Goal: Communication & Community: Ask a question

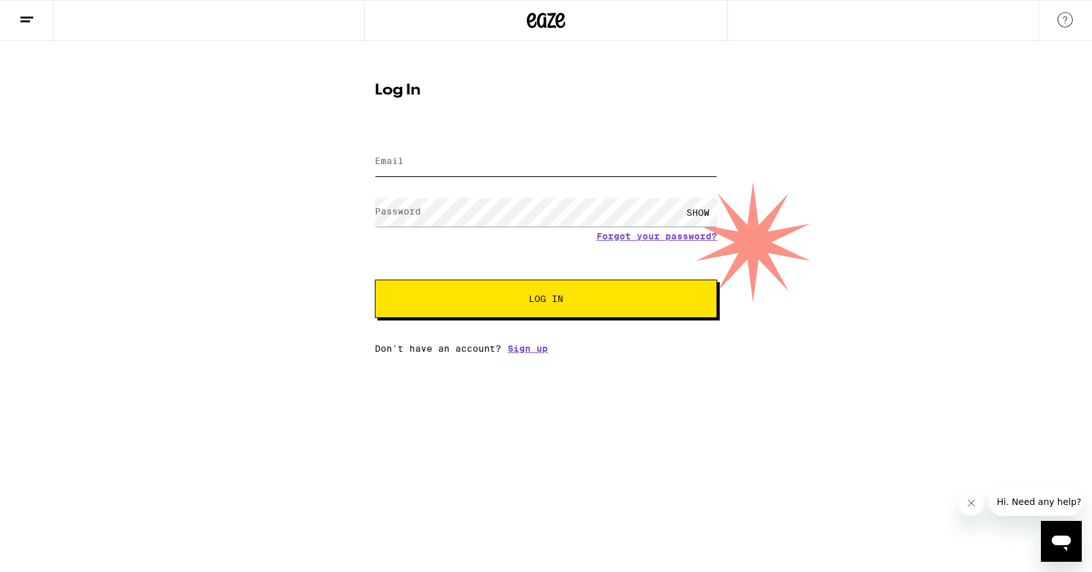
type input "[EMAIL_ADDRESS][DOMAIN_NAME]"
click at [631, 313] on button "Log In" at bounding box center [546, 299] width 342 height 38
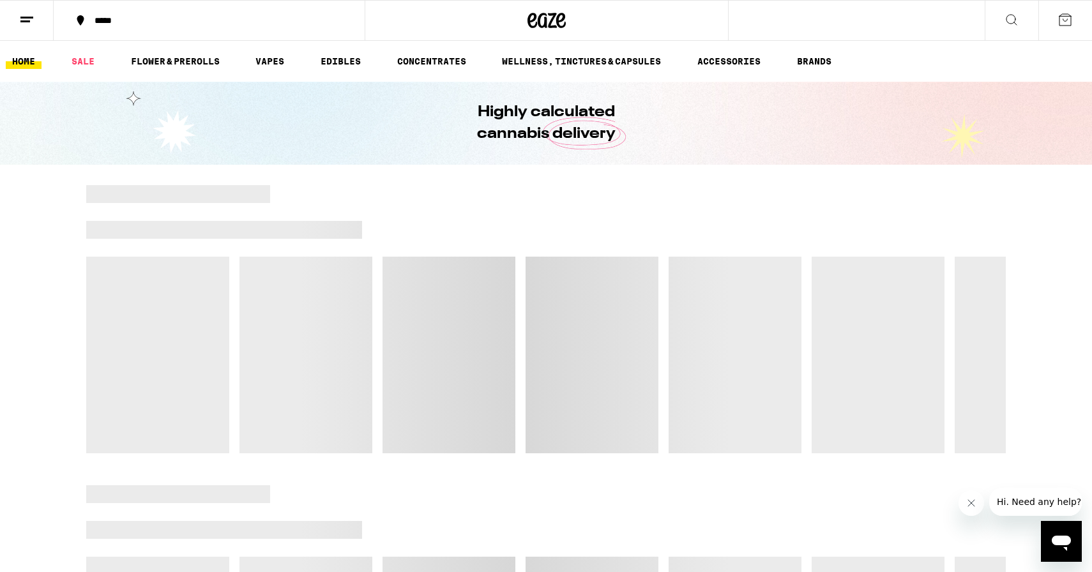
click at [1067, 545] on icon "Open messaging window" at bounding box center [1061, 541] width 23 height 23
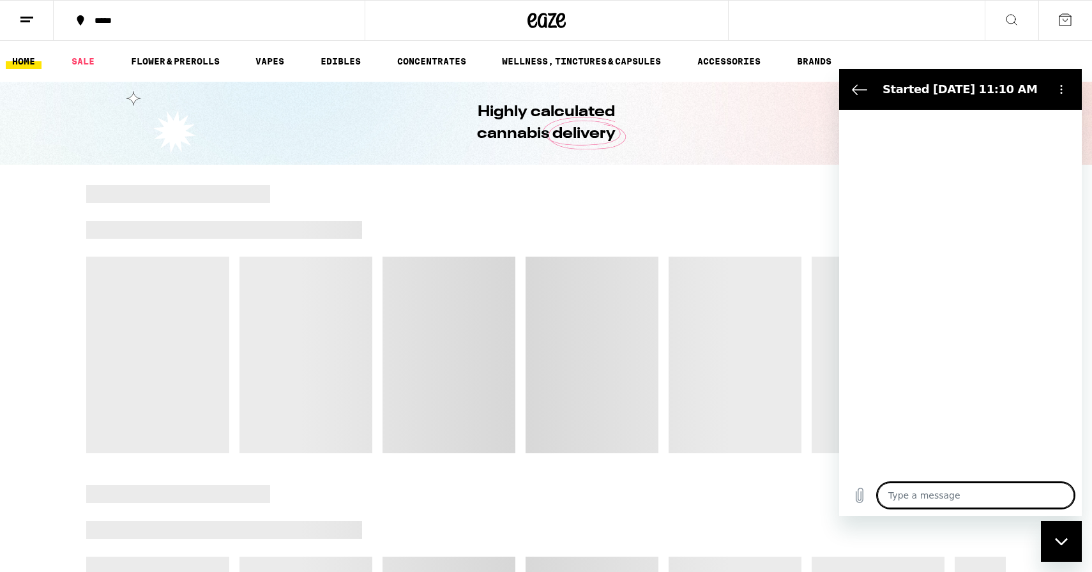
type textarea "x"
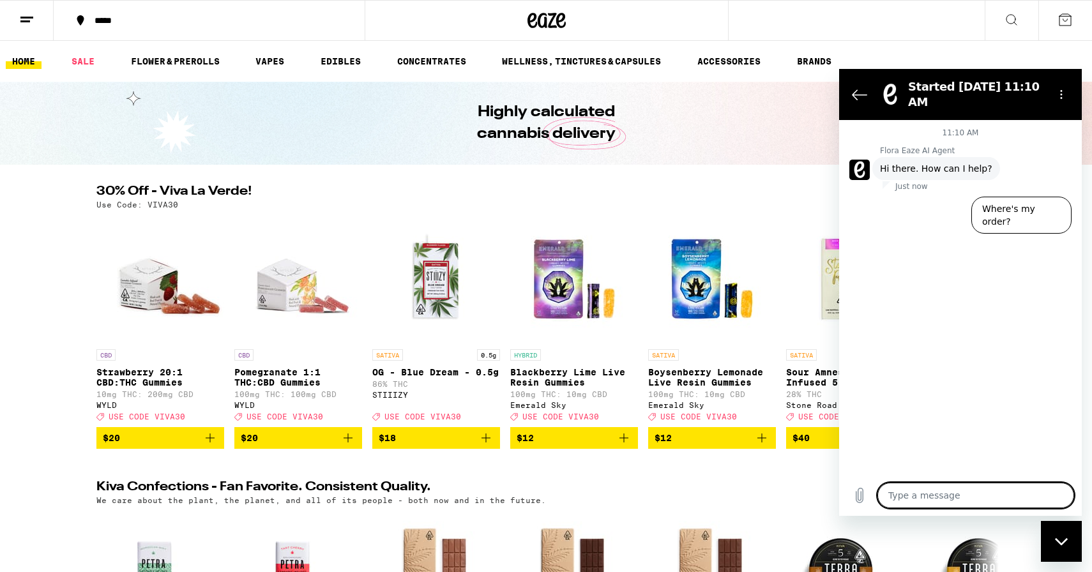
type textarea "l"
type textarea "x"
type textarea "li"
type textarea "x"
type textarea "liv"
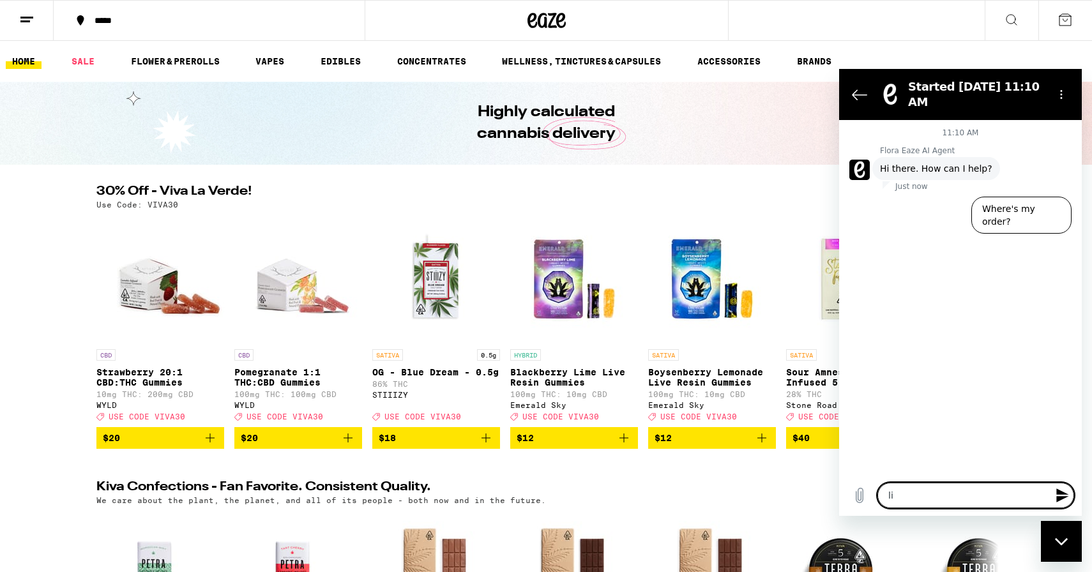
type textarea "x"
type textarea "live"
type textarea "x"
type textarea "live"
type textarea "x"
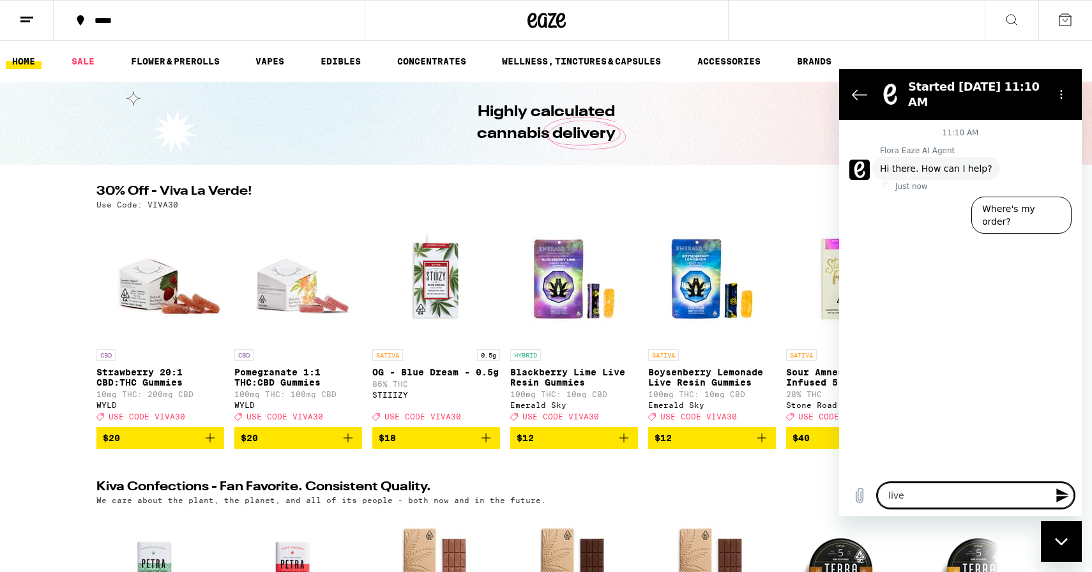
type textarea "live a"
type textarea "x"
type textarea "live ag"
type textarea "x"
type textarea "live age"
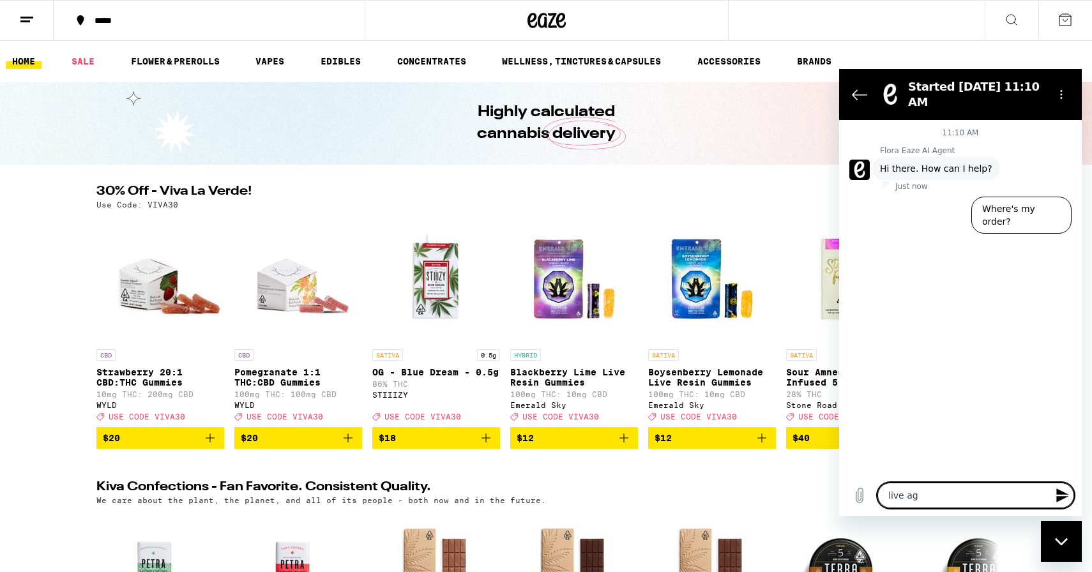
type textarea "x"
type textarea "live agen"
type textarea "x"
type textarea "live agent"
type textarea "x"
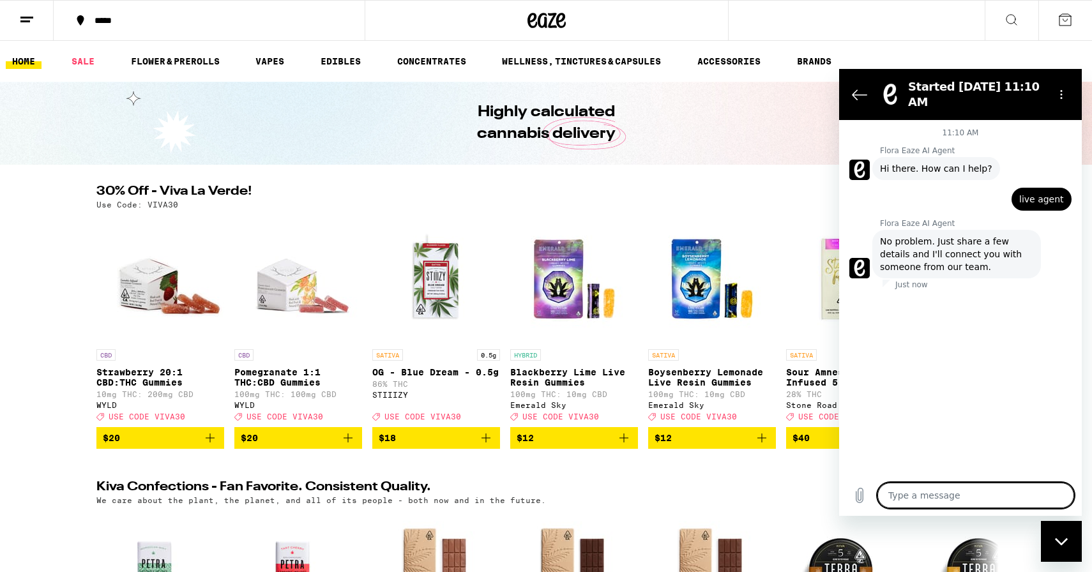
type textarea "x"
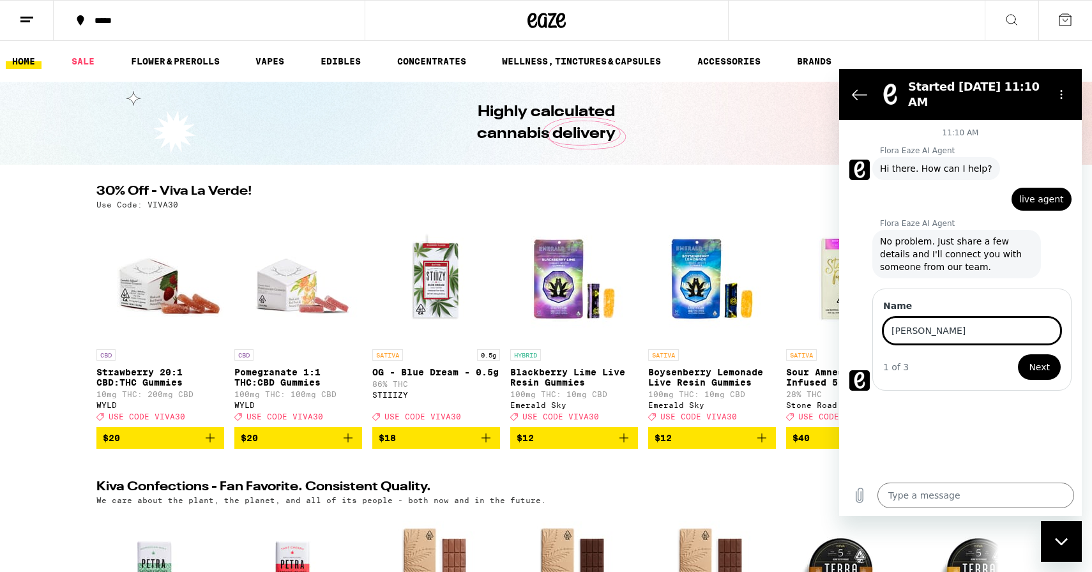
type input "Anujan"
click at [1038, 365] on span "Next" at bounding box center [1039, 367] width 21 height 15
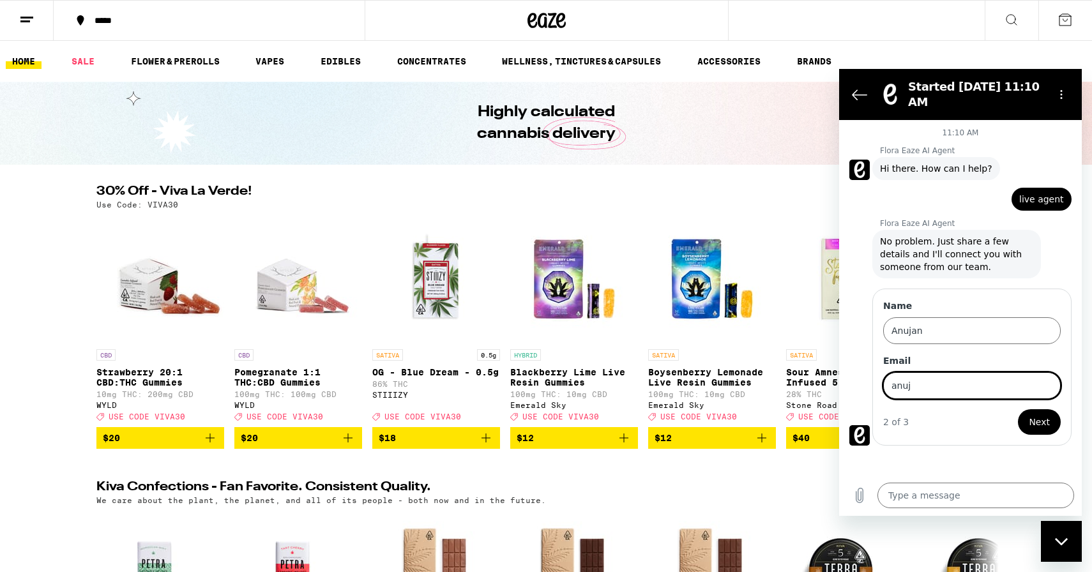
type input "[EMAIL_ADDRESS][DOMAIN_NAME]"
click at [1056, 424] on button "Next" at bounding box center [1039, 422] width 43 height 26
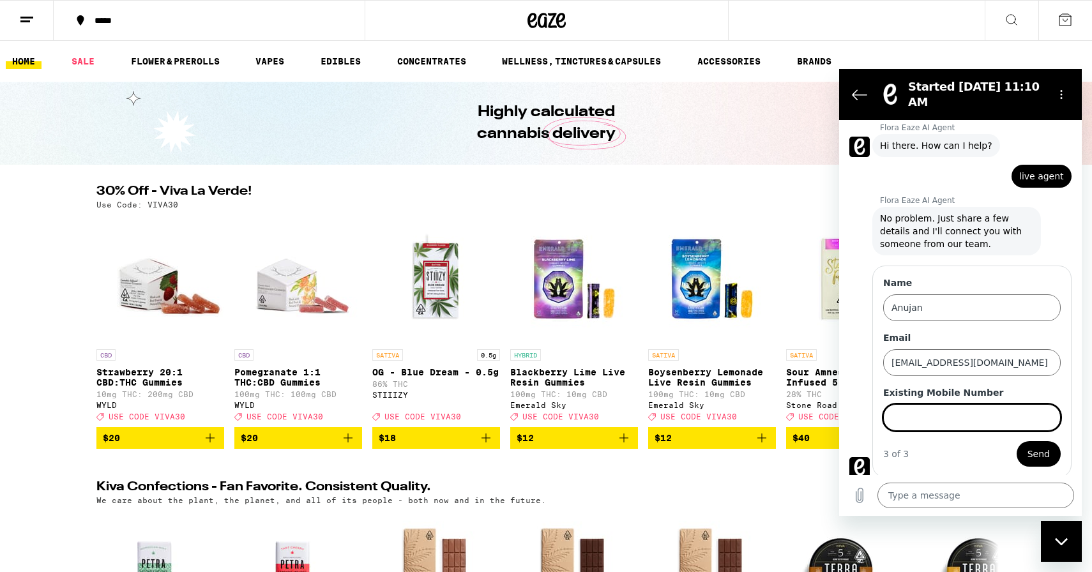
scroll to position [26, 0]
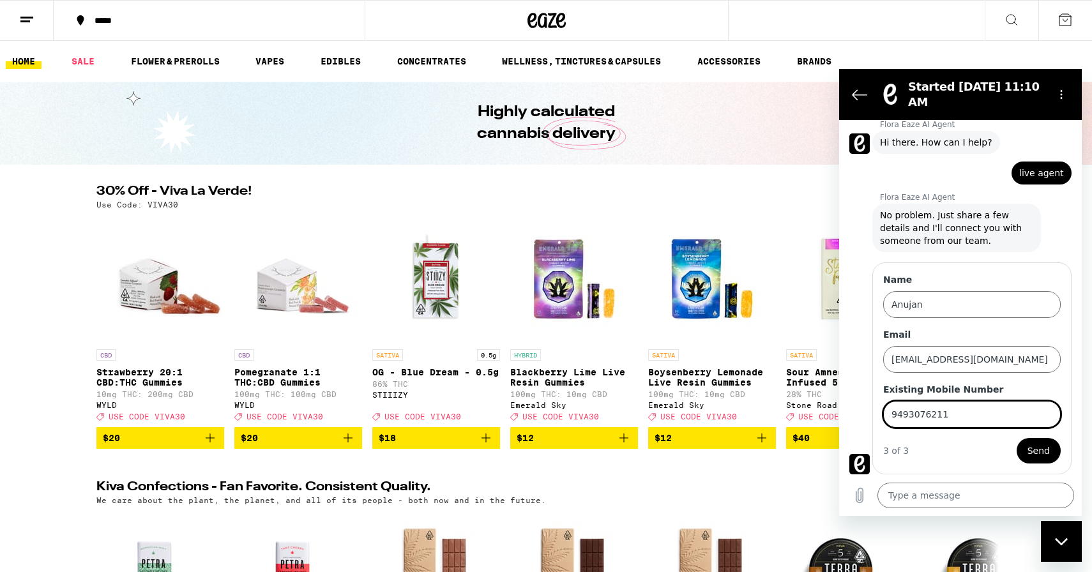
type input "9493076211"
click at [929, 448] on div "3 of 3 Send" at bounding box center [972, 451] width 178 height 26
click at [1038, 454] on span "Send" at bounding box center [1039, 450] width 22 height 15
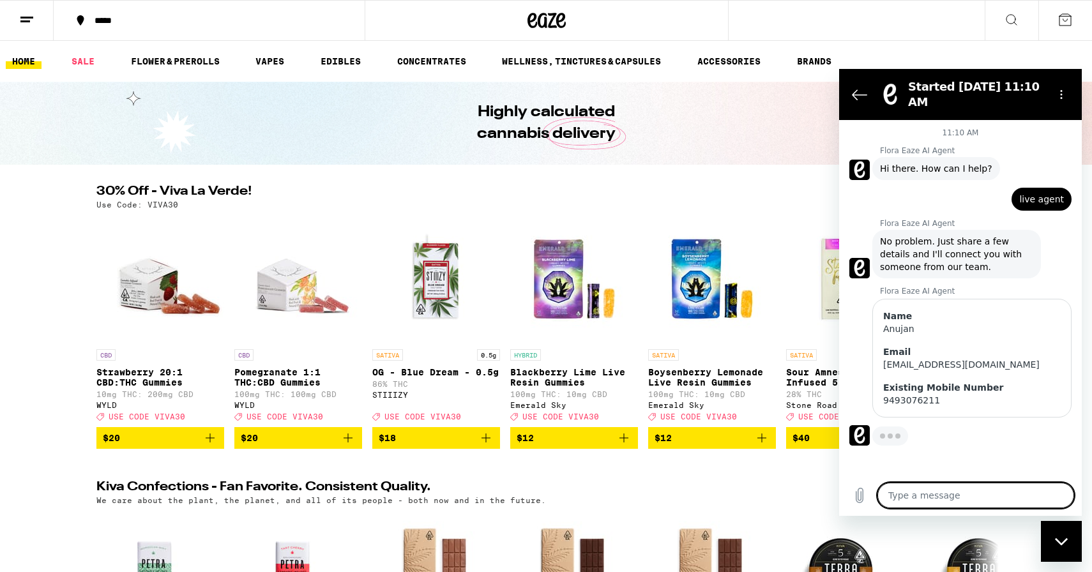
type textarea "x"
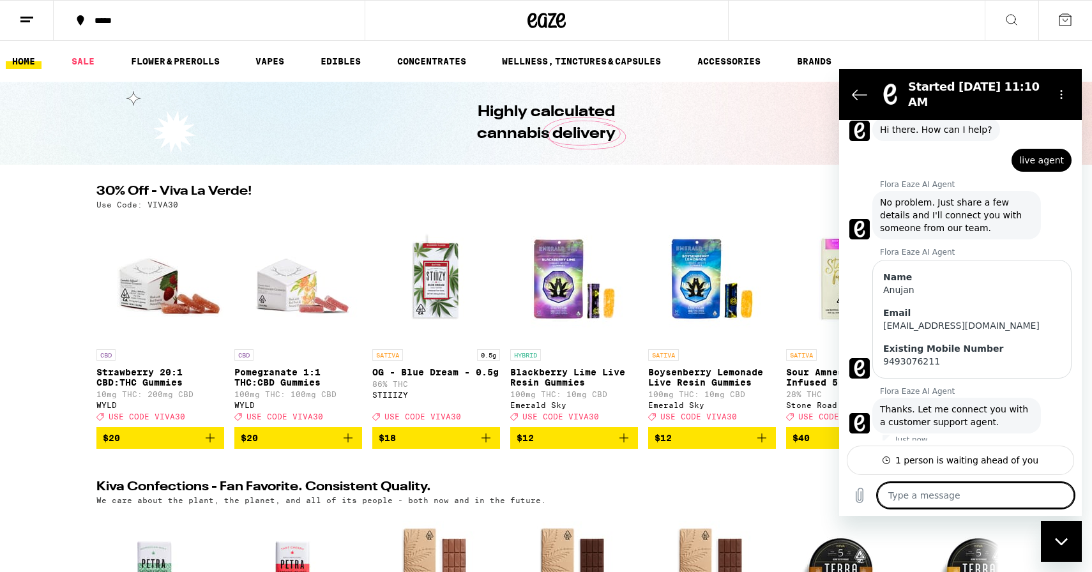
scroll to position [47, 0]
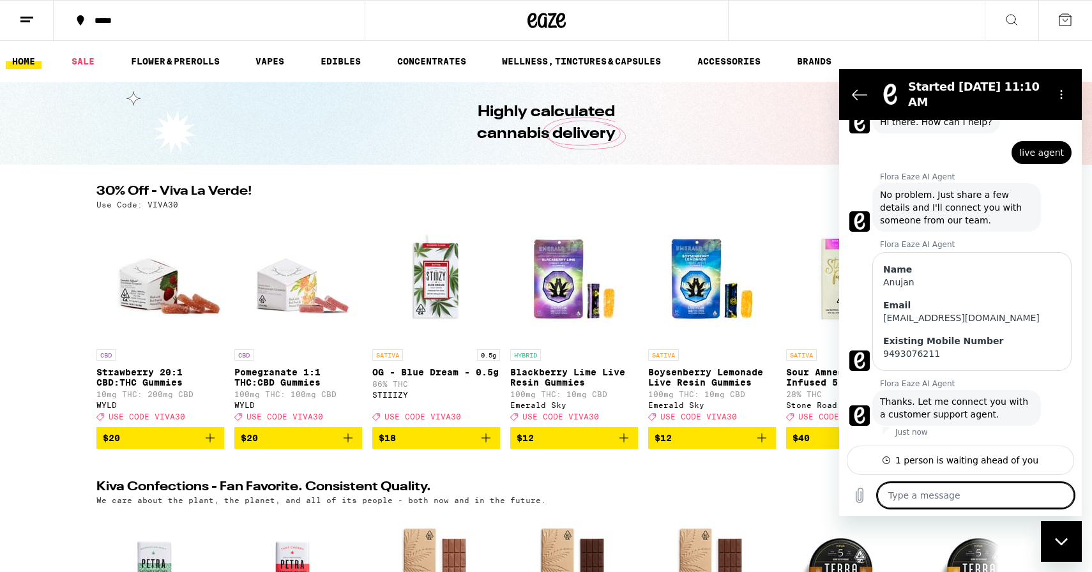
type textarea "H"
type textarea "x"
type textarea "Hi"
type textarea "x"
type textarea "Hi-"
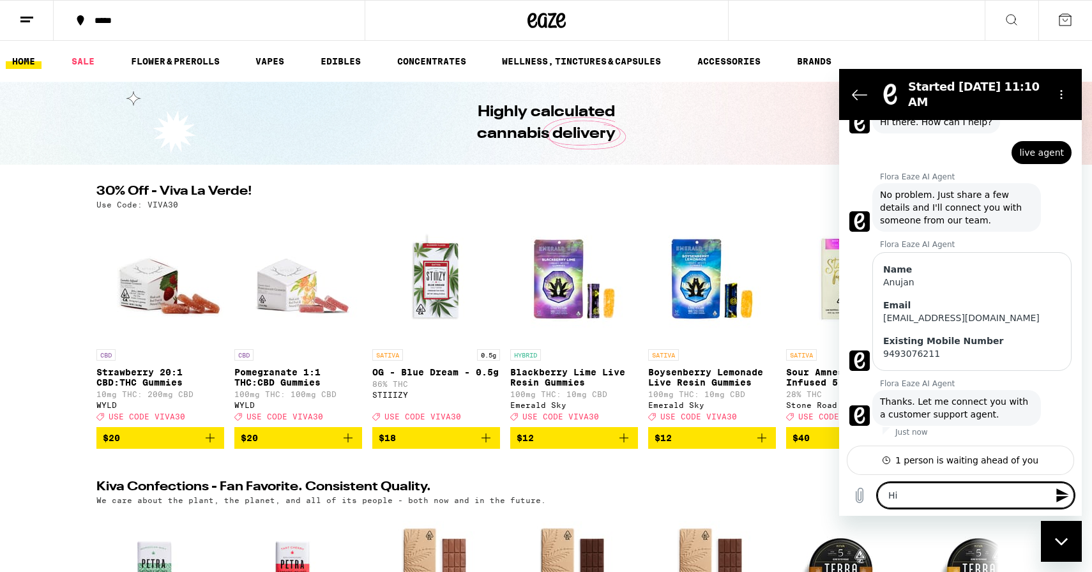
type textarea "x"
type textarea "Hi--"
type textarea "x"
type textarea "Hi--M"
type textarea "x"
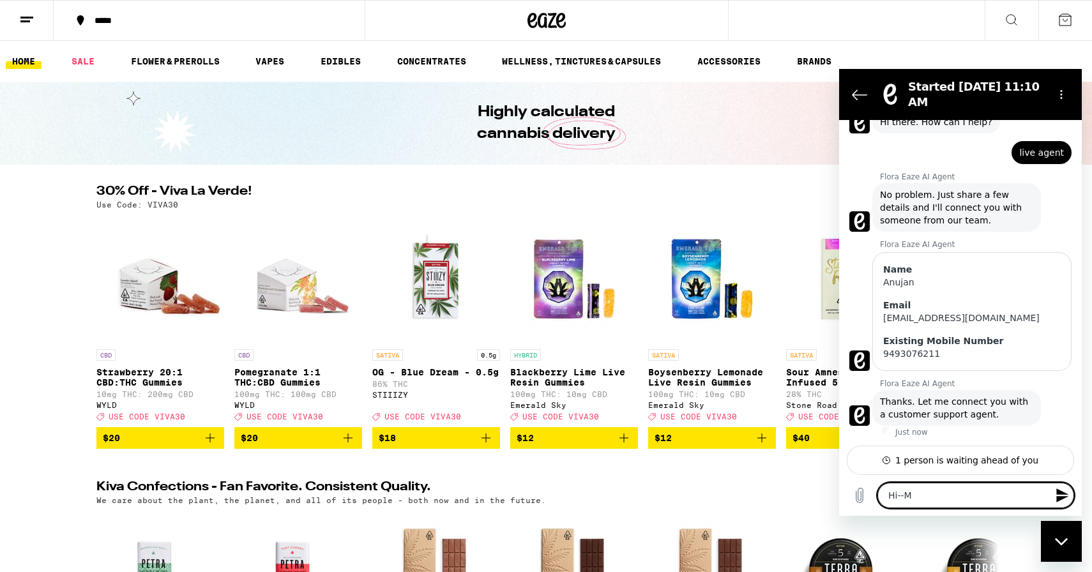
type textarea "Hi--My"
type textarea "x"
type textarea "Hi--My"
type textarea "x"
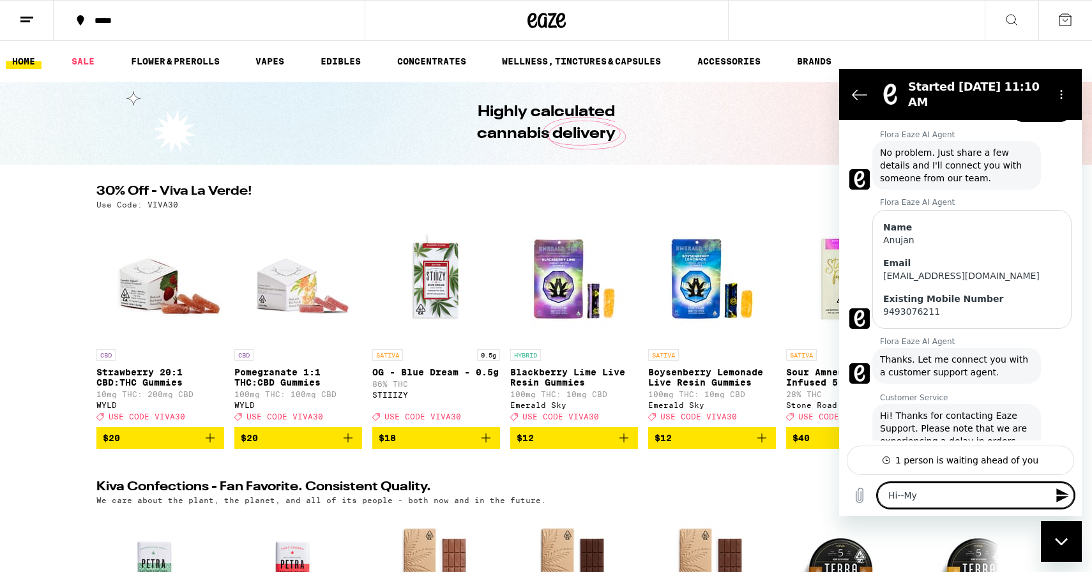
type textarea "Hi--My s"
type textarea "x"
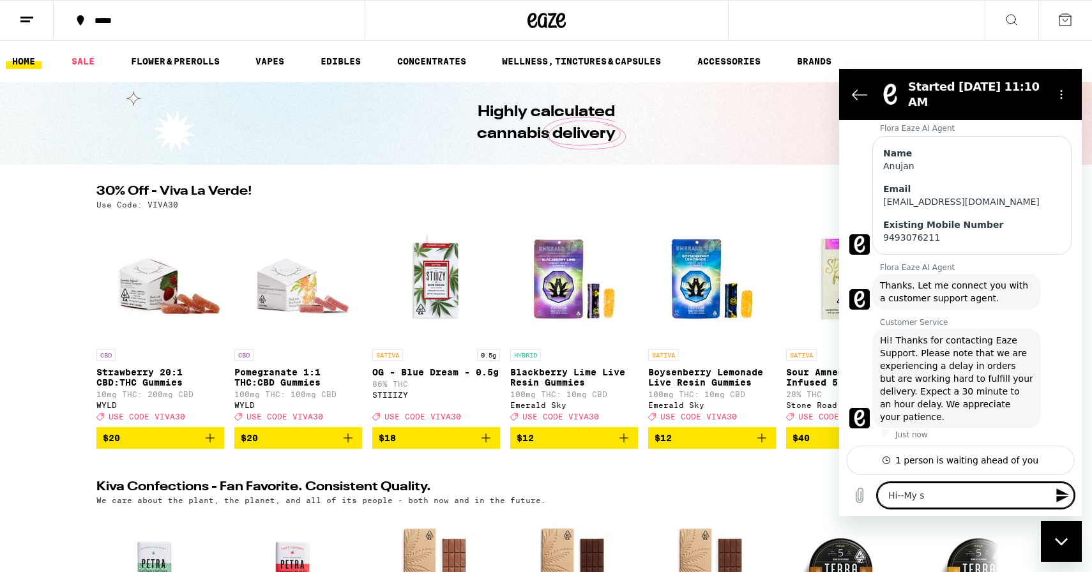
type textarea "Hi--My se"
type textarea "x"
type textarea "Hi--My sep"
type textarea "x"
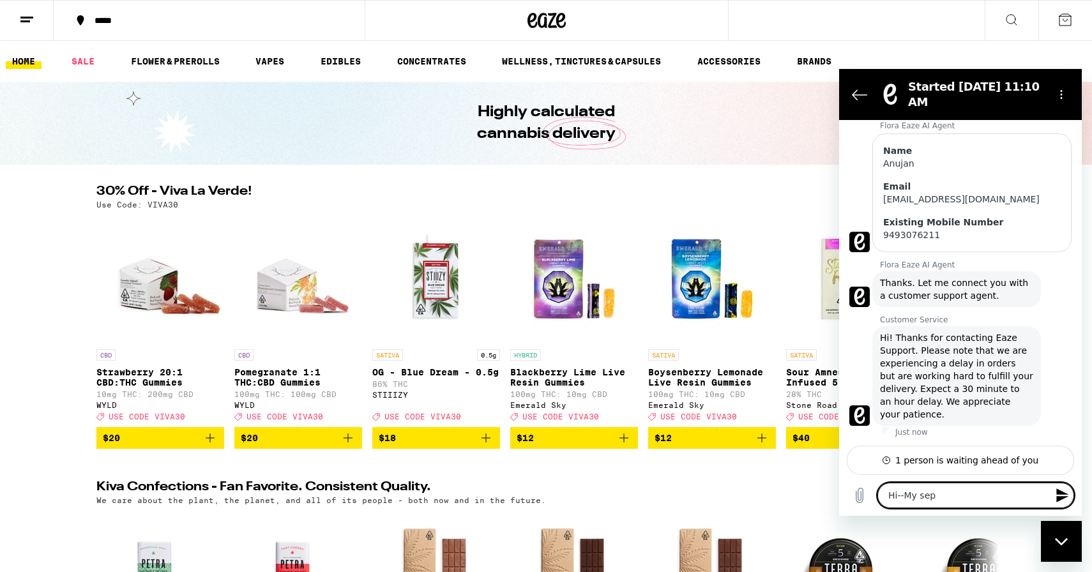
type textarea "Hi--My sept"
type textarea "x"
type textarea "Hi--My septe"
type textarea "x"
type textarea "Hi--My septem"
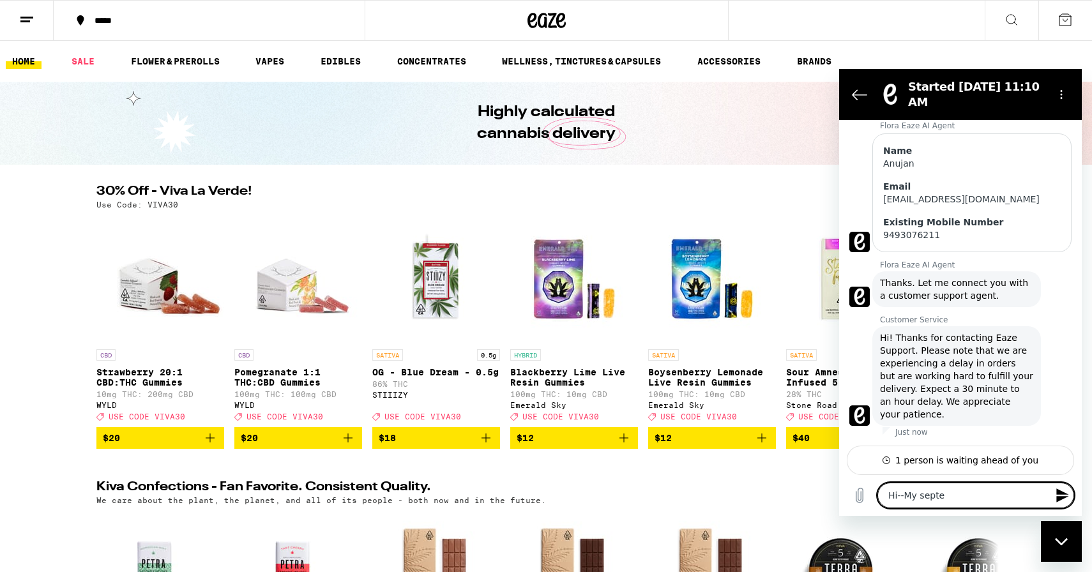
type textarea "x"
type textarea "Hi--My septemb"
type textarea "x"
type textarea "Hi--My septembe"
type textarea "x"
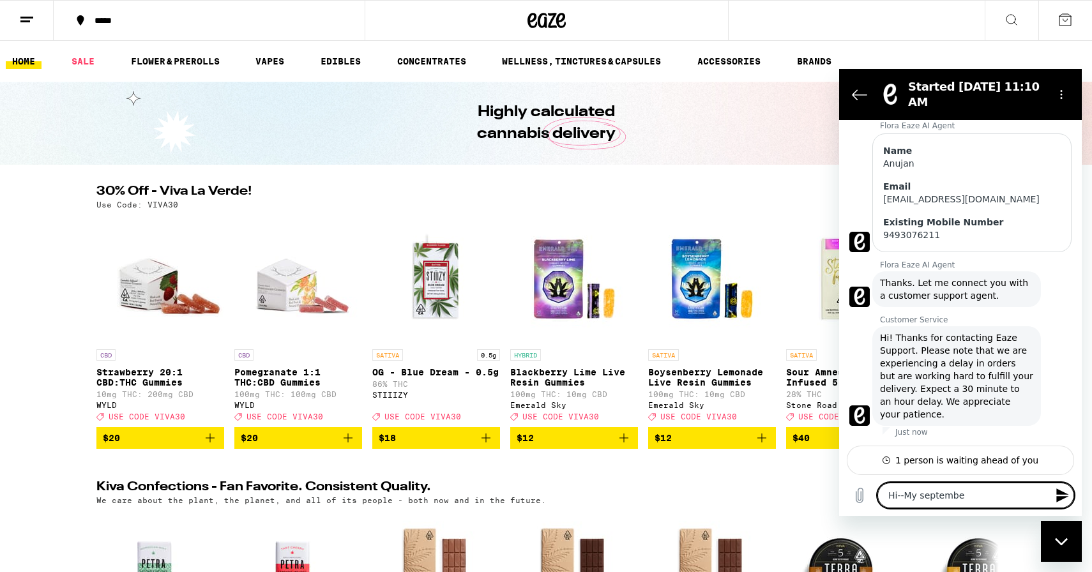
type textarea "Hi--My september"
type textarea "x"
type textarea "Hi--My september"
type textarea "x"
type textarea "Hi--My [DATE]"
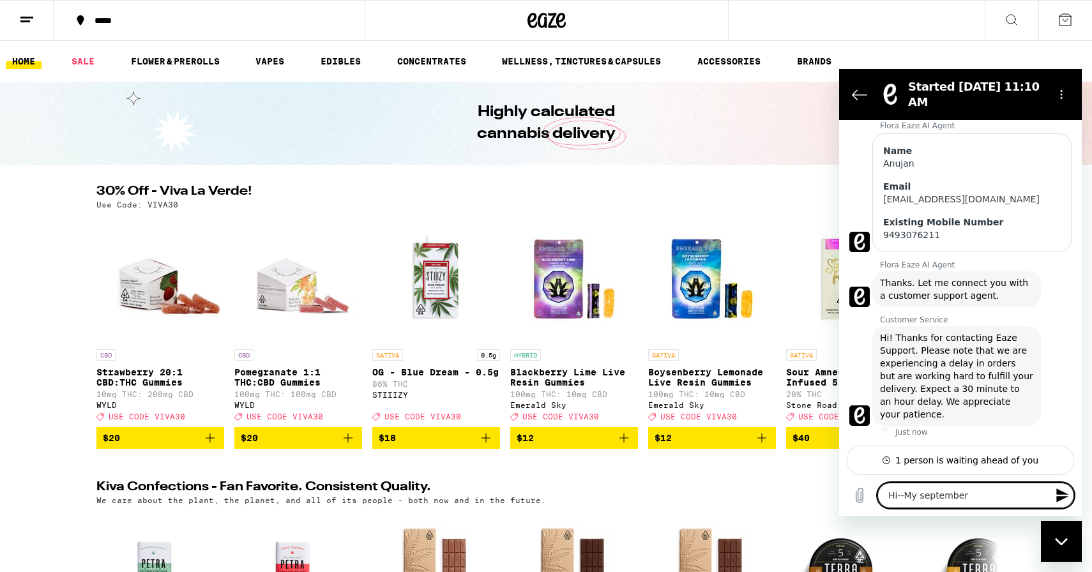
type textarea "x"
type textarea "Hi--My [DATE]"
type textarea "x"
type textarea "Hi--My [DATE]"
type textarea "x"
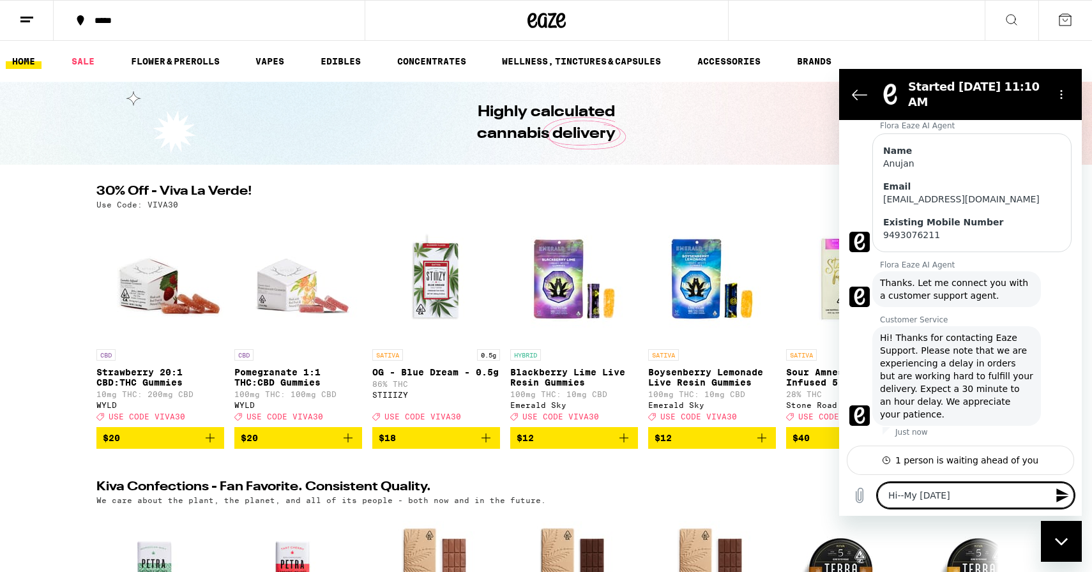
type textarea "Hi--My [DATE] o"
type textarea "x"
type textarea "Hi--My [DATE] or"
type textarea "x"
type textarea "Hi--My [DATE] ord"
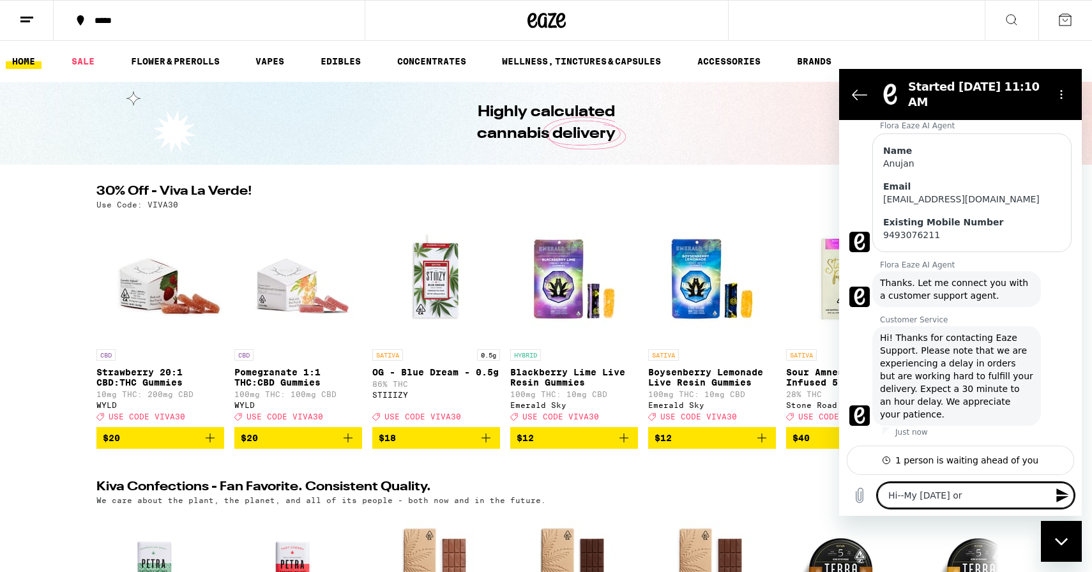
type textarea "x"
type textarea "Hi--My [DATE] orde"
type textarea "x"
type textarea "Hi--My [DATE] order"
type textarea "x"
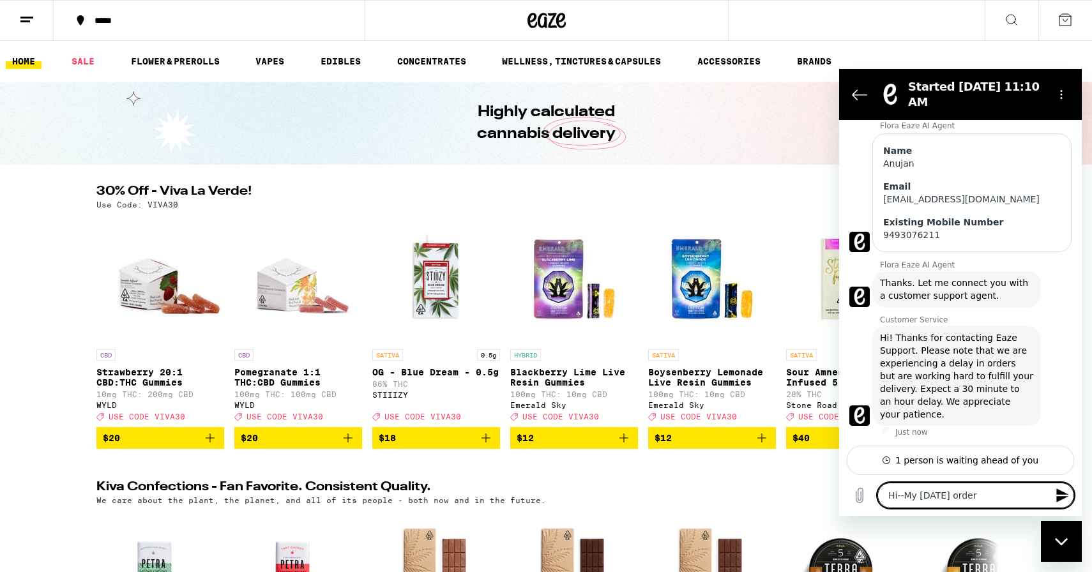
type textarea "Hi--My [DATE] order"
type textarea "x"
type textarea "Hi--My [DATE] order n"
type textarea "x"
type textarea "Hi--My [DATE] order ne"
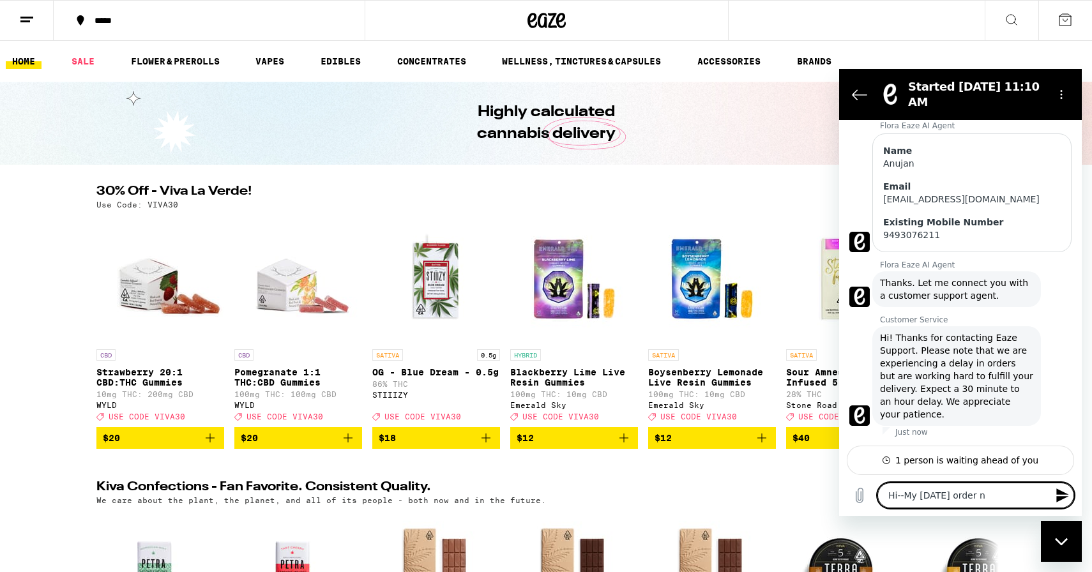
type textarea "x"
type textarea "Hi--My [DATE] order nev"
type textarea "x"
type textarea "Hi--My [DATE] order neve"
type textarea "x"
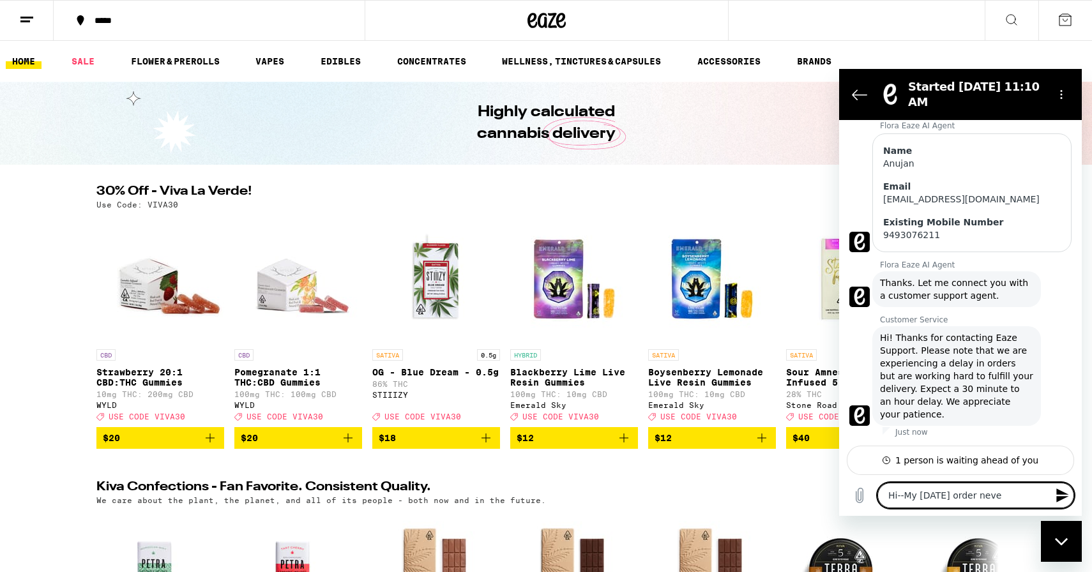
type textarea "Hi--My [DATE] order never"
type textarea "x"
type textarea "Hi--My [DATE] order never"
type textarea "x"
type textarea "Hi--My [DATE] order never a"
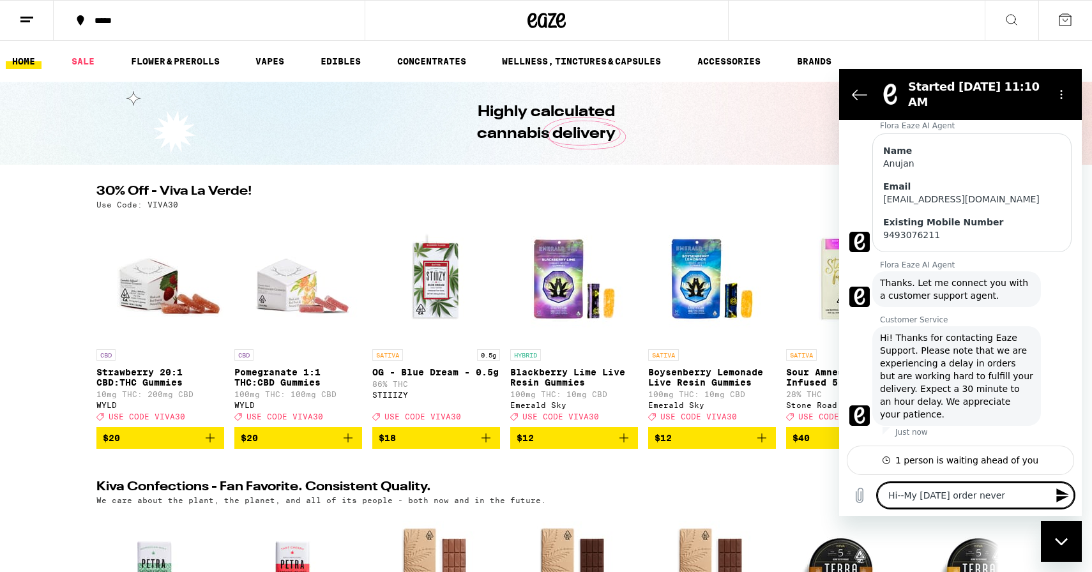
type textarea "x"
type textarea "Hi--My [DATE] order never ar"
type textarea "x"
type textarea "Hi--My [DATE] order never arr"
type textarea "x"
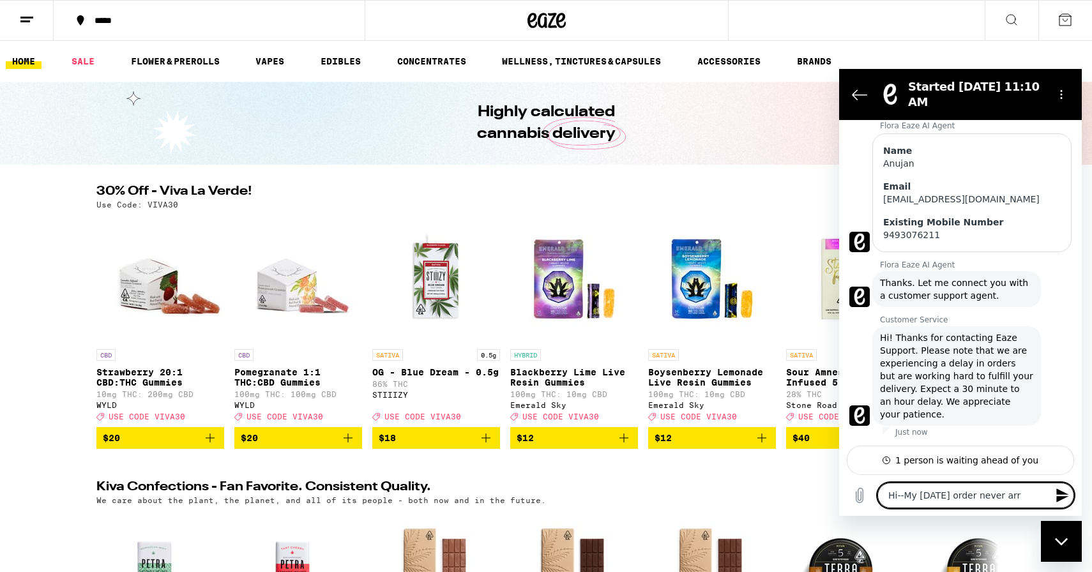
type textarea "Hi--My [DATE] order never arri"
type textarea "x"
type textarea "Hi--My [DATE] order never arriv"
type textarea "x"
type textarea "Hi--My [DATE] order never arrive"
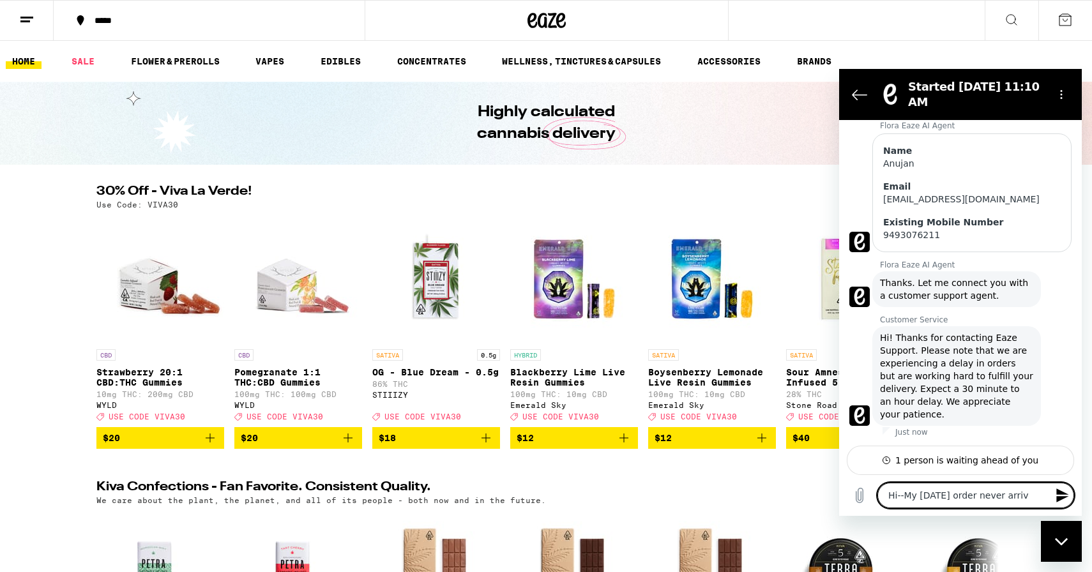
type textarea "x"
type textarea "Hi--My [DATE] order never arrived"
type textarea "x"
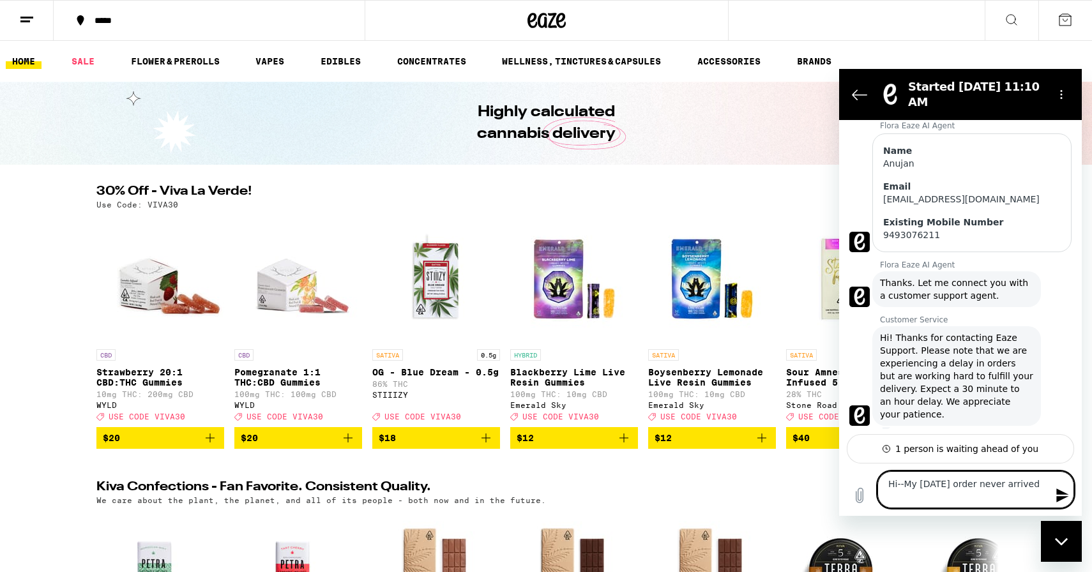
type textarea "Hi--My [DATE] order never arrived"
type textarea "x"
type textarea "Hi--My [DATE] order never arrived e"
type textarea "x"
type textarea "Hi--My [DATE] order never arrived ev"
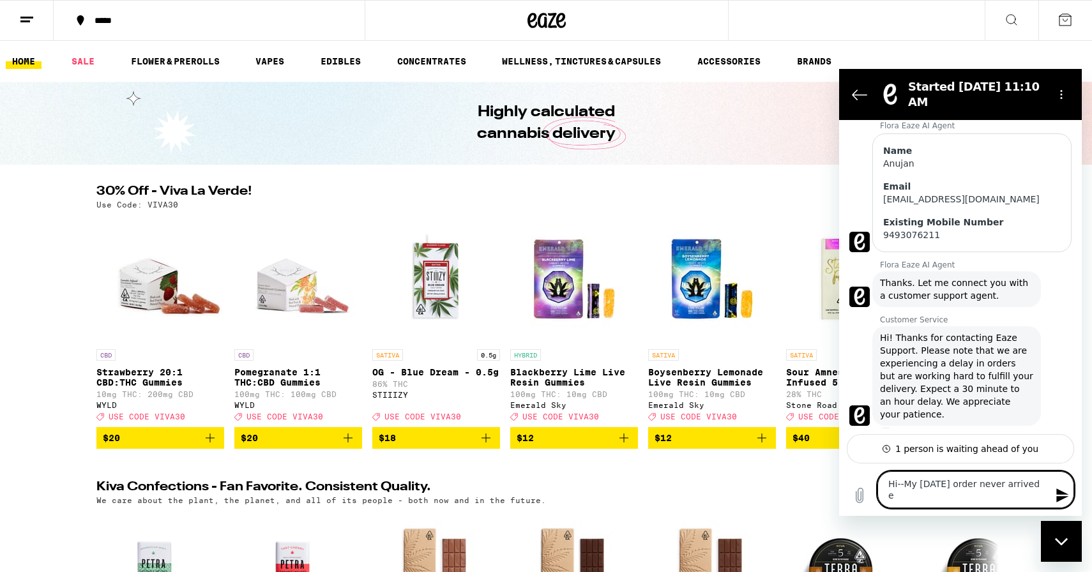
type textarea "x"
type textarea "Hi--My [DATE] order never arrived eve"
type textarea "x"
type textarea "Hi--My [DATE] order never arrived even"
type textarea "x"
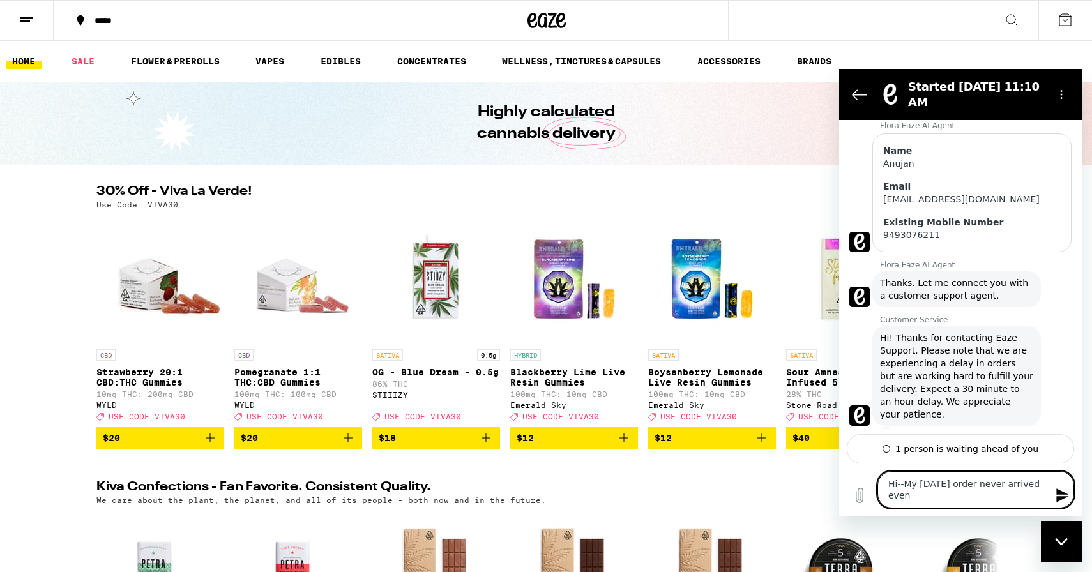
type textarea "Hi--My [DATE] order never arrived even"
type textarea "x"
type textarea "Hi--My [DATE] order never arrived even t"
type textarea "x"
type textarea "Hi--My [DATE] order never arrived even th"
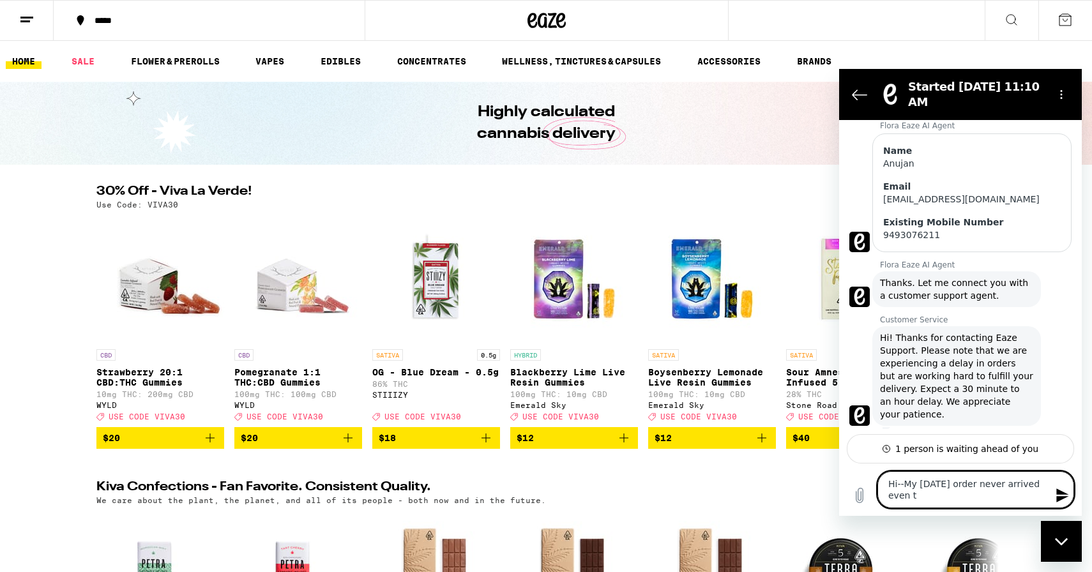
type textarea "x"
type textarea "Hi--My [DATE] order never arrived even tho"
type textarea "x"
type textarea "Hi--My [DATE] order never arrived even thou"
type textarea "x"
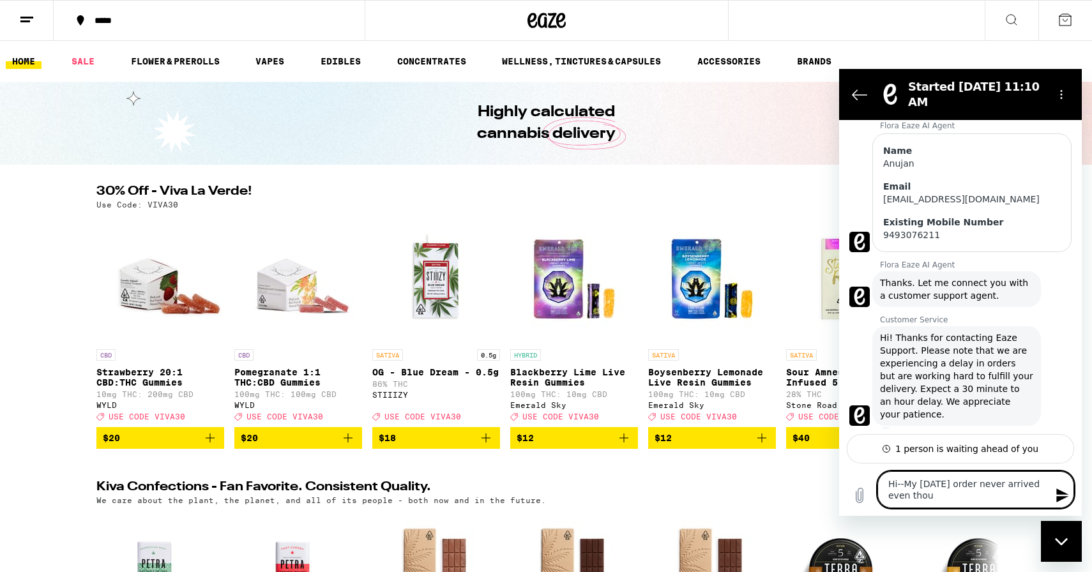
type textarea "Hi--My [DATE] order never arrived even thoug"
type textarea "x"
type textarea "Hi--My [DATE] order never arrived even though"
type textarea "x"
type textarea "Hi--My [DATE] order never arrived even though"
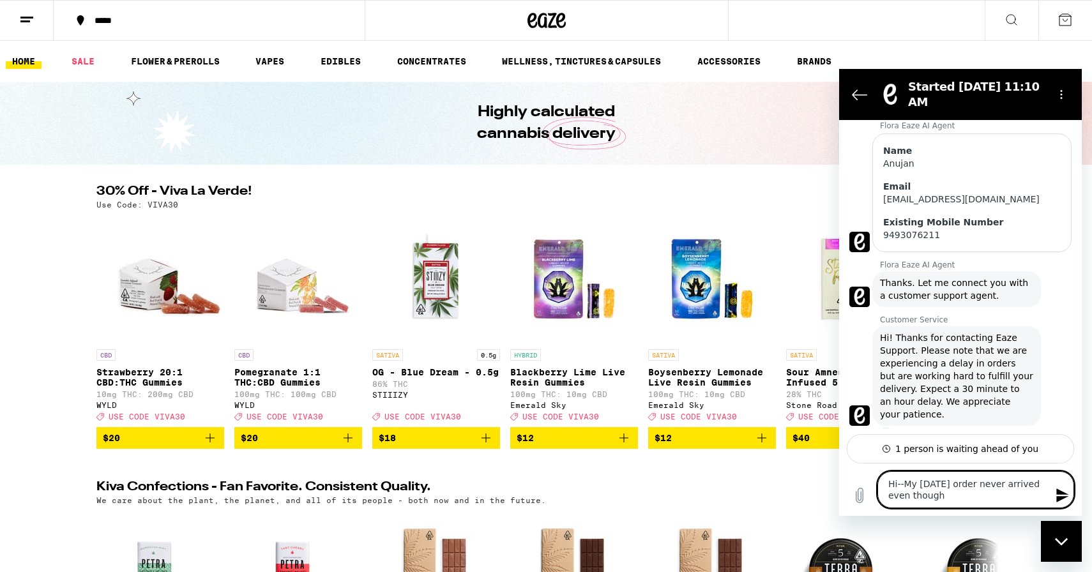
type textarea "x"
type textarea "Hi--My [DATE] order never arrived even though i"
type textarea "x"
type textarea "Hi--My [DATE] order never arrived even though it"
type textarea "x"
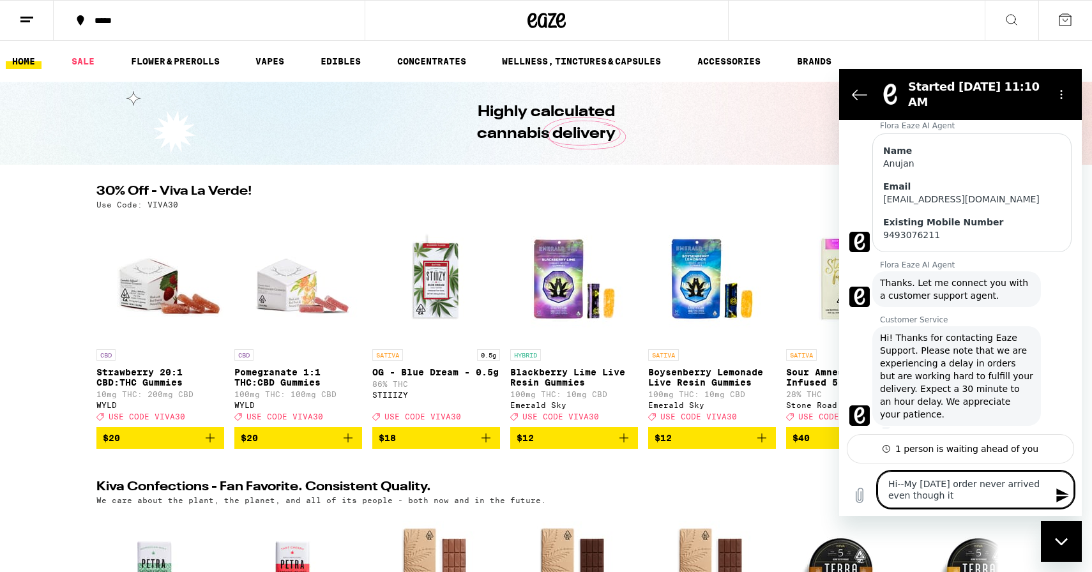
type textarea "Hi--My [DATE] order never arrived even though it"
type textarea "x"
type textarea "Hi--My [DATE] order never arrived even though it w"
type textarea "x"
type textarea "Hi--My [DATE] order never arrived even though it wa"
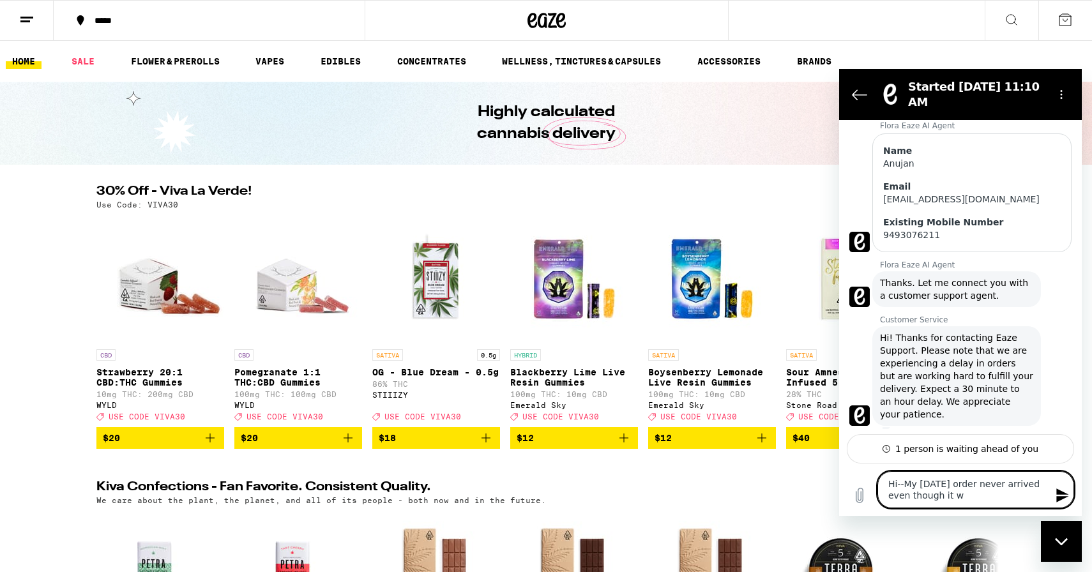
type textarea "x"
type textarea "Hi--My [DATE] order never arrived even though it was"
type textarea "x"
type textarea "Hi--My [DATE] order never arrived even though it was"
type textarea "x"
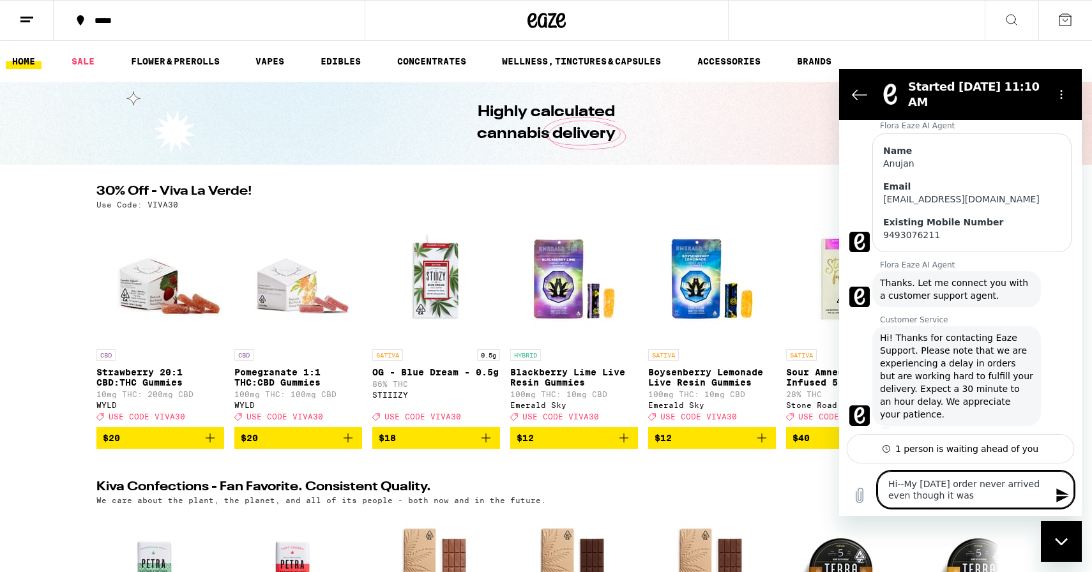
type textarea "Hi--My [DATE] order never arrived even though it was m"
type textarea "x"
type textarea "Hi--My [DATE] order never arrived even though it was ma"
type textarea "x"
type textarea "Hi--My [DATE] order never arrived even though it was mar"
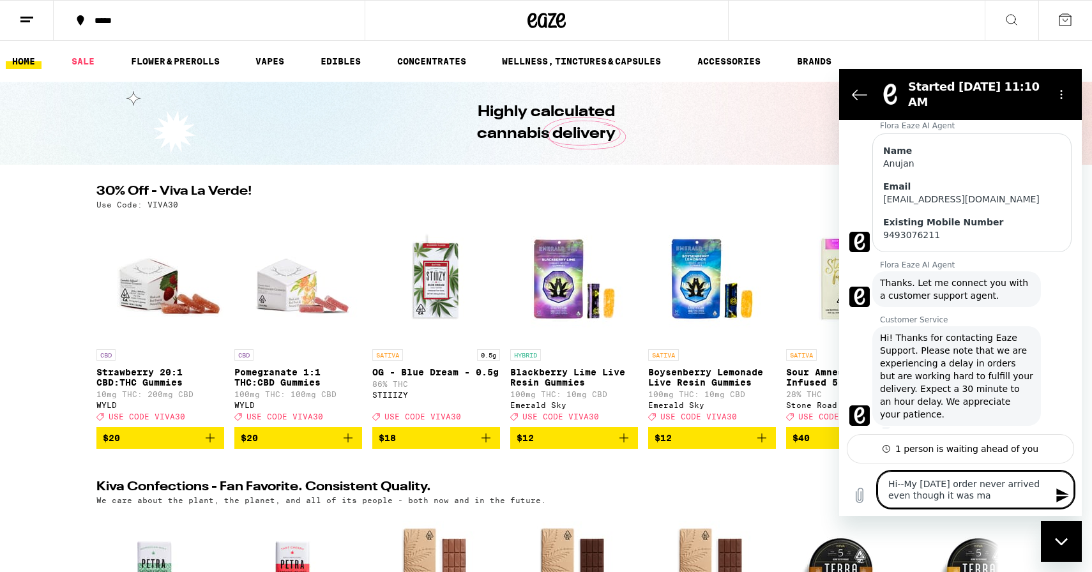
type textarea "x"
type textarea "Hi--My [DATE] order never arrived even though it was [PERSON_NAME]"
type textarea "x"
type textarea "Hi--My [DATE] order never arrived even though it was marke"
type textarea "x"
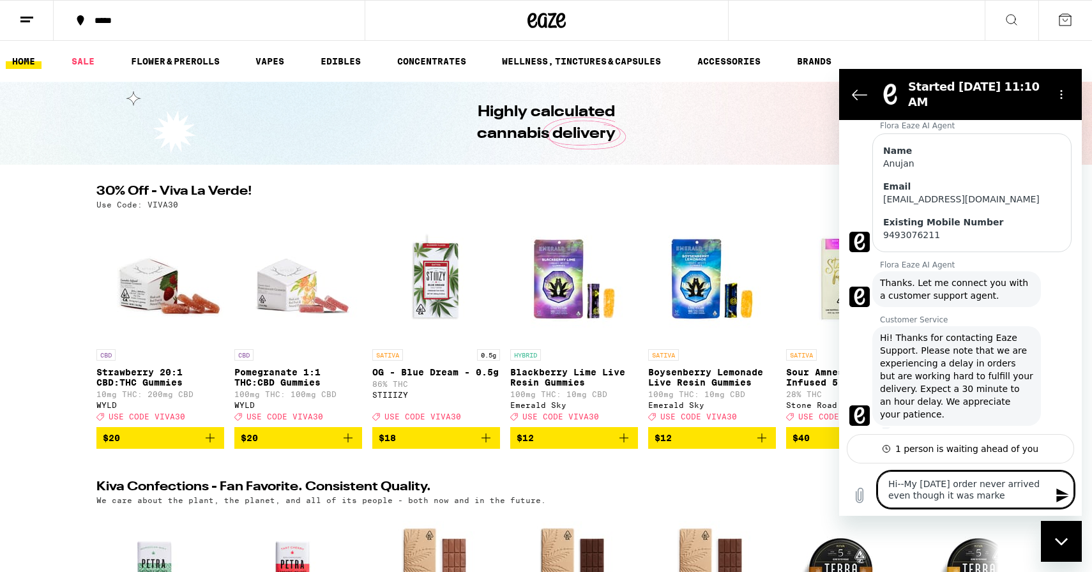
type textarea "Hi--My [DATE] order never arrived even though it was marked"
type textarea "x"
type textarea "Hi--My [DATE] order never arrived even though it was marked"
type textarea "x"
type textarea "Hi--My [DATE] order never arrived even though it was marked a"
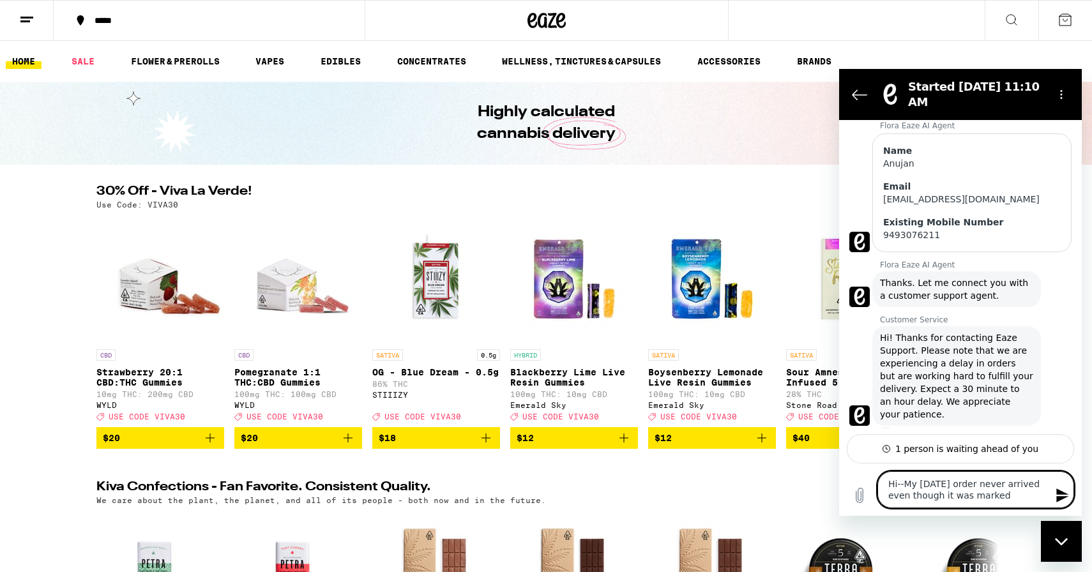
type textarea "x"
type textarea "Hi--My [DATE] order never arrived even though it was marked as"
type textarea "x"
type textarea "Hi--My [DATE] order never arrived even though it was marked as"
type textarea "x"
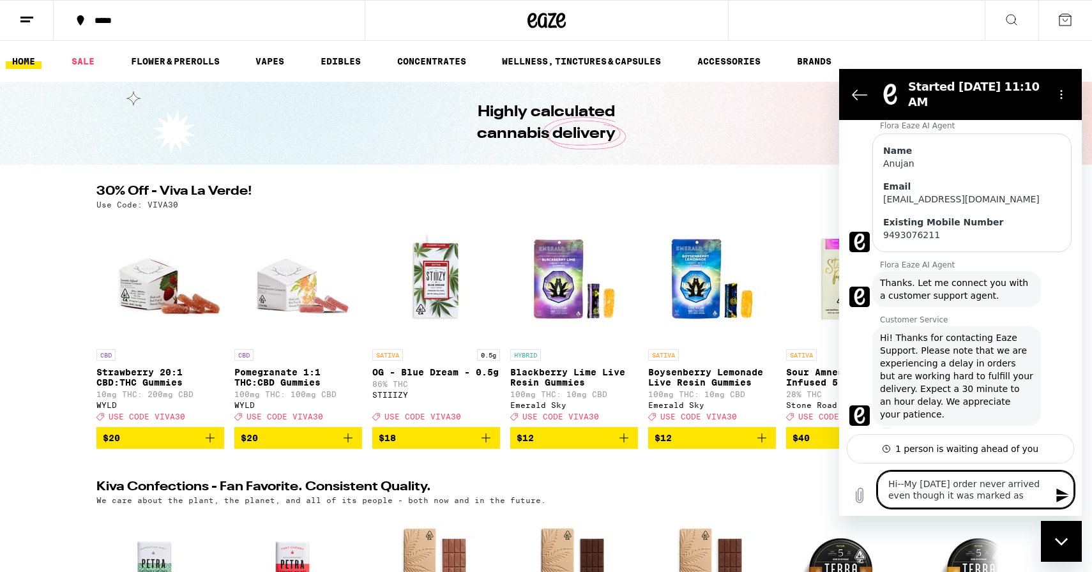
type textarea "Hi--My [DATE] order never arrived even though it was marked as d"
type textarea "x"
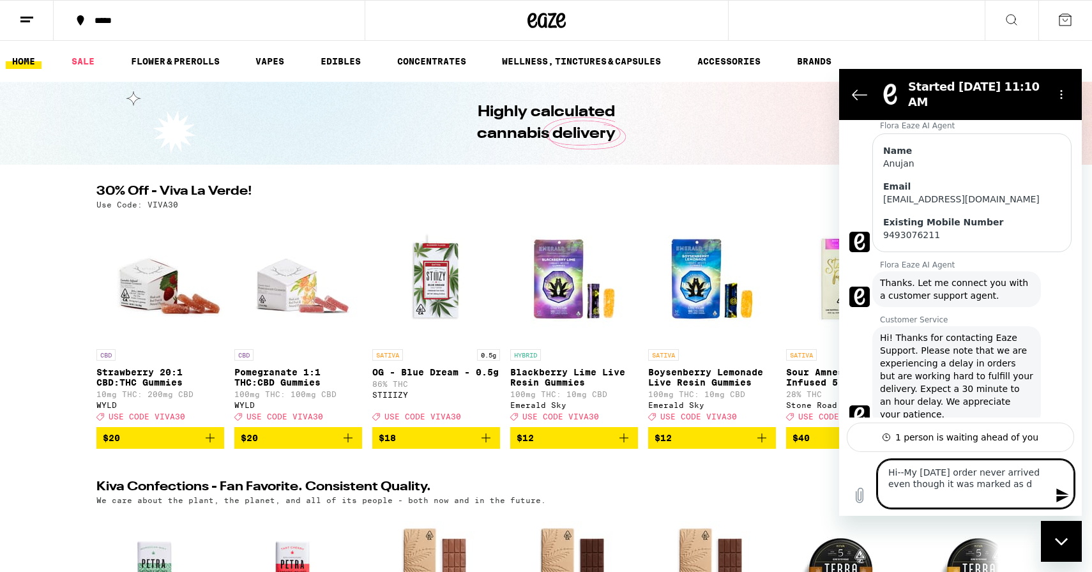
type textarea "Hi--My [DATE] order never arrived even though it was marked as de"
type textarea "x"
type textarea "Hi--My [DATE] order never arrived even though it was marked as del"
type textarea "x"
type textarea "Hi--My [DATE] order never arrived even though it was marked as deli"
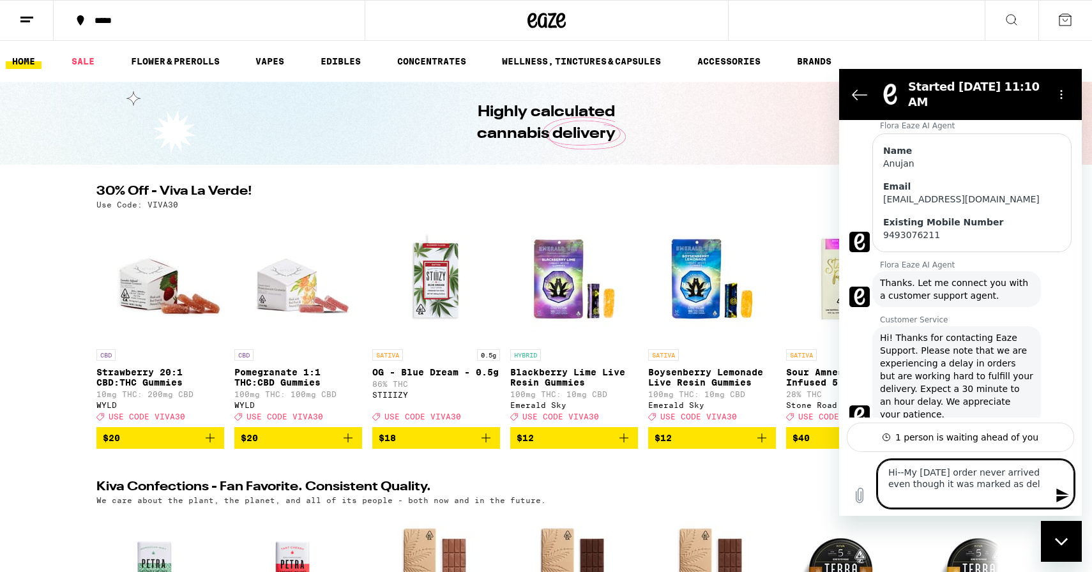
type textarea "x"
type textarea "Hi--My [DATE] order never arrived even though it was marked as deliv"
type textarea "x"
type textarea "Hi--My [DATE] order never arrived even though it was marked as delive"
type textarea "x"
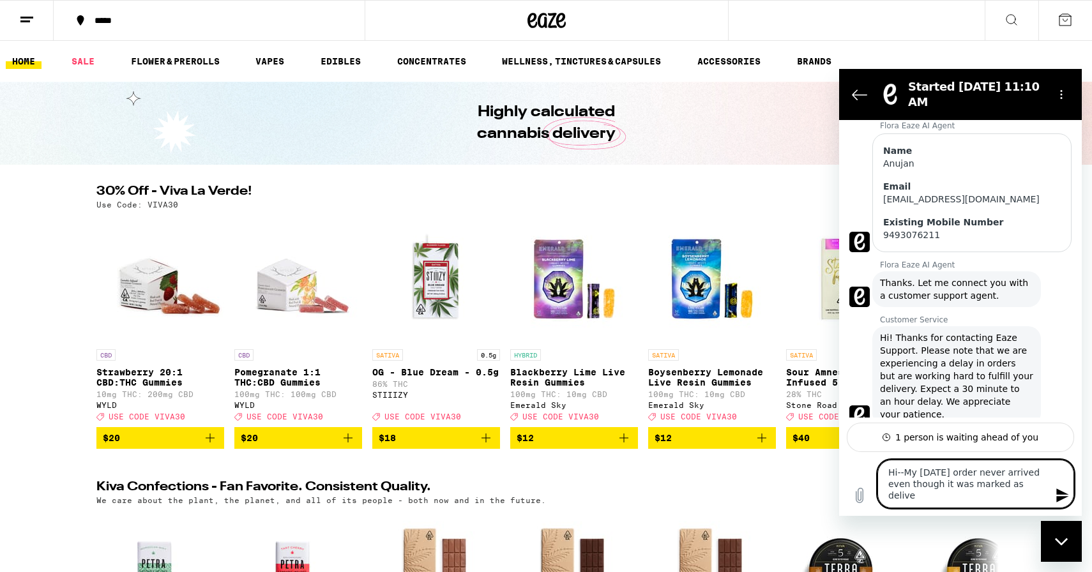
type textarea "Hi--My [DATE] order never arrived even though it was marked as deliver"
type textarea "x"
type textarea "Hi--My [DATE] order never arrived even though it was marked as delivere"
type textarea "x"
type textarea "Hi--My [DATE] order never arrived even though it was marked as delivered"
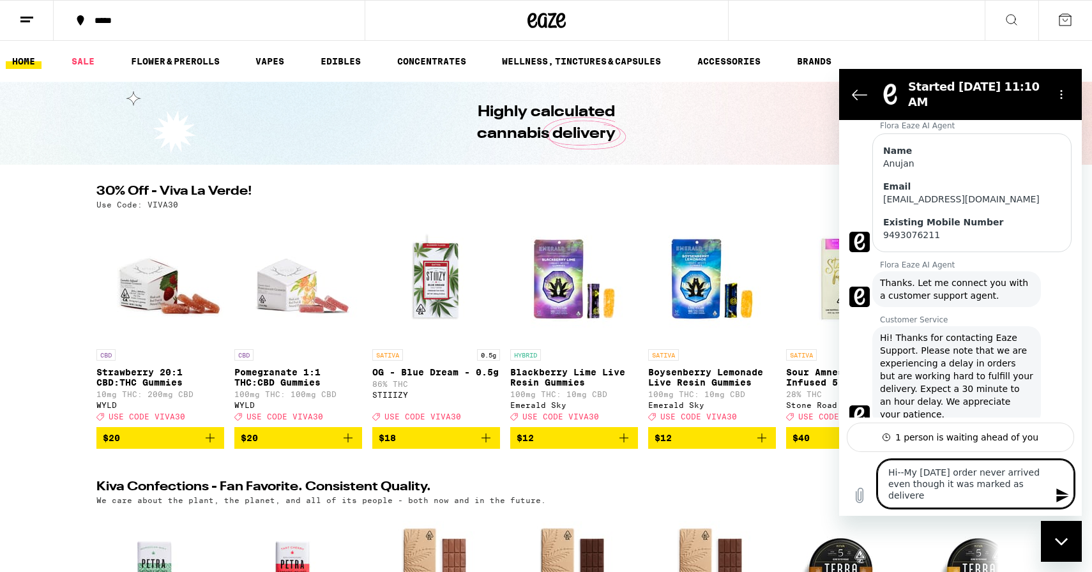
type textarea "x"
type textarea "Hi--My [DATE] order never arrived even though it was marked as delivered."
type textarea "x"
type textarea "Hi--My [DATE] order never arrived even though it was marked as delivered."
type textarea "x"
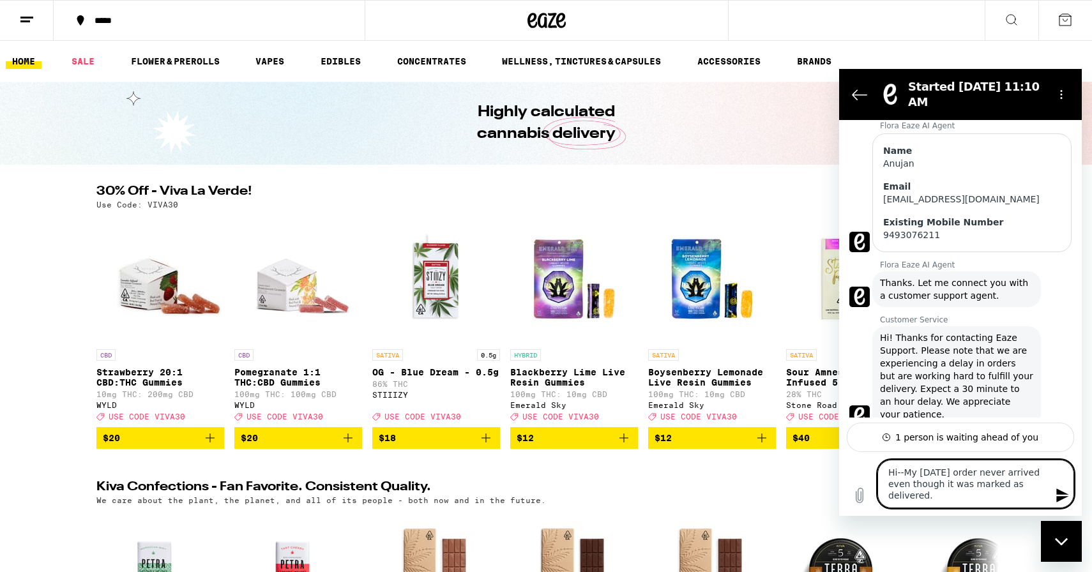
type textarea "Hi--My [DATE] order never arrived even though it was marked as delivered. I"
type textarea "x"
type textarea "Hi--My [DATE] order never arrived even though it was marked as delivered. I"
type textarea "x"
type textarea "Hi--My [DATE] order never arrived even though it was marked as delivered. I n"
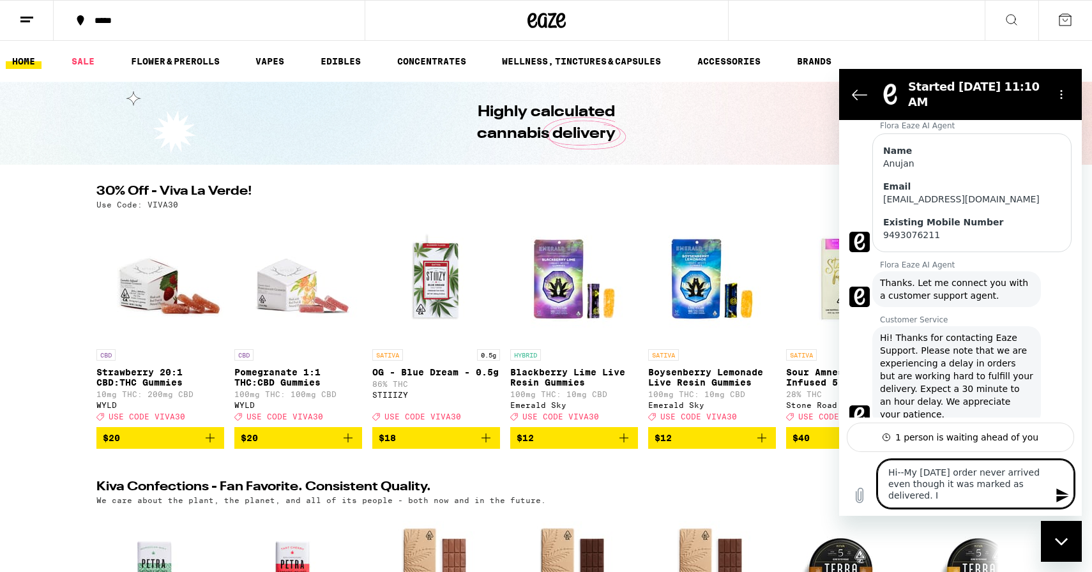
type textarea "x"
type textarea "Hi--My [DATE] order never arrived even though it was marked as delivered. I ne"
type textarea "x"
type textarea "Hi--My [DATE] order never arrived even though it was marked as delivered. I nev"
type textarea "x"
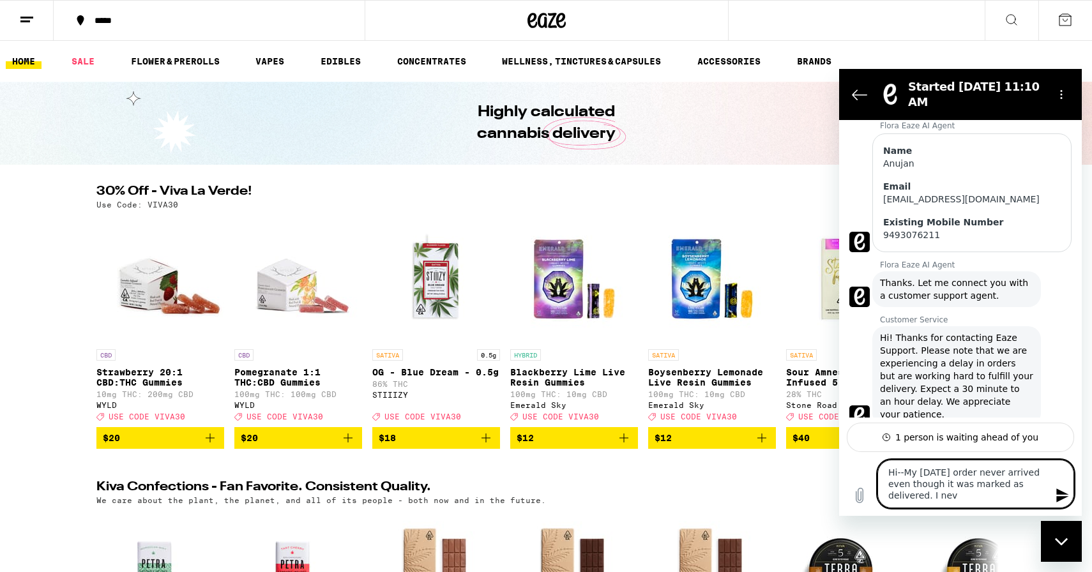
type textarea "Hi--My [DATE] order never arrived even though it was marked as delivered. I neve"
type textarea "x"
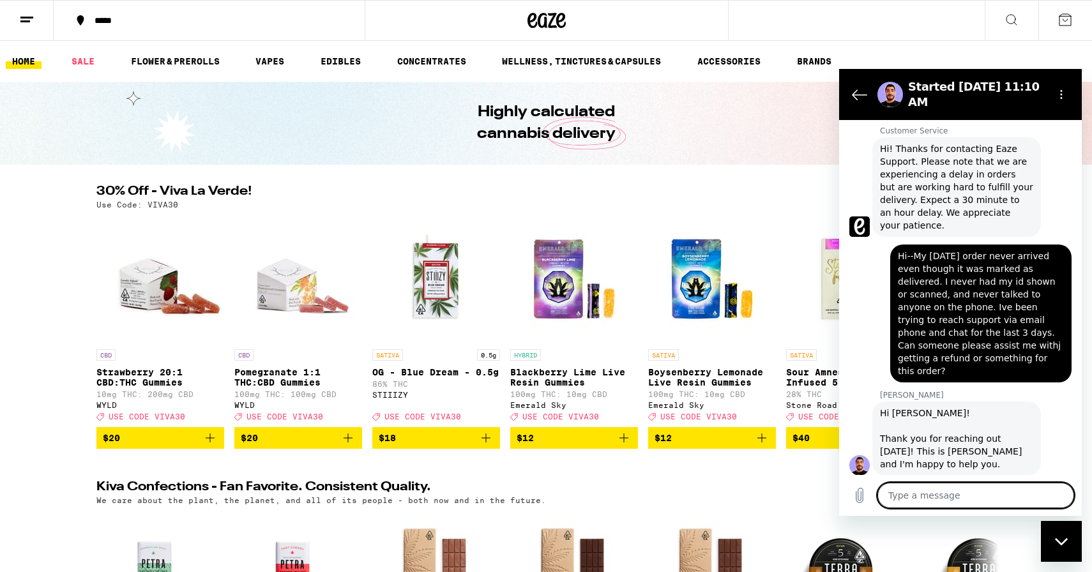
scroll to position [357, 0]
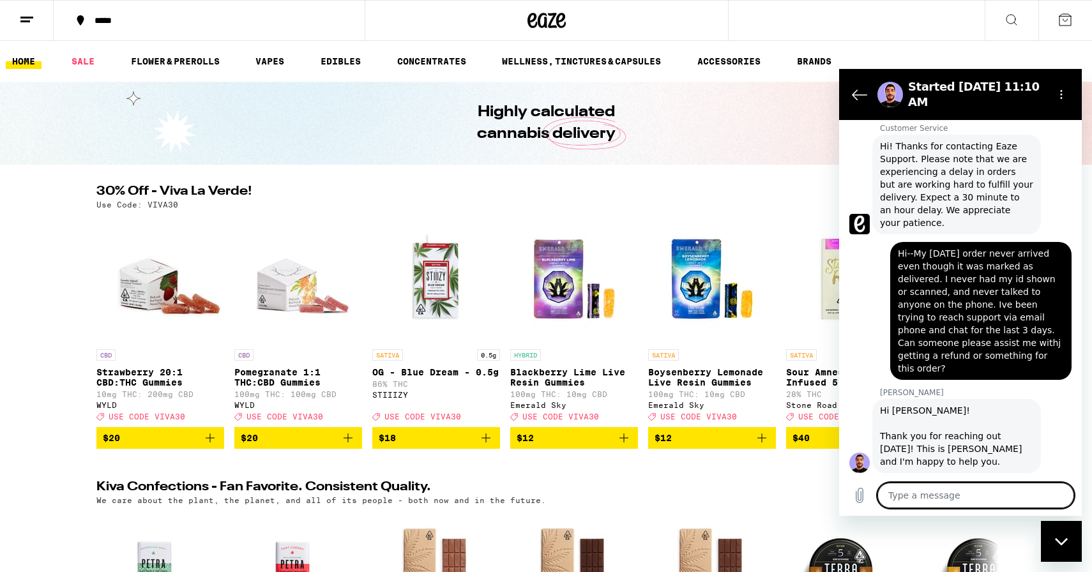
click at [1000, 486] on textarea at bounding box center [976, 496] width 197 height 26
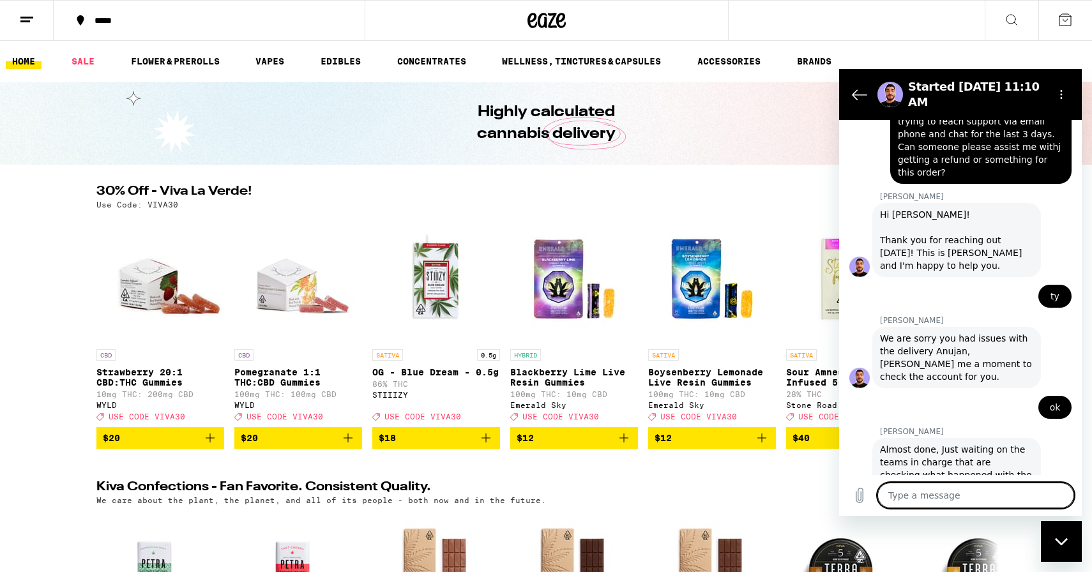
scroll to position [554, 0]
click at [968, 490] on textarea at bounding box center [976, 496] width 197 height 26
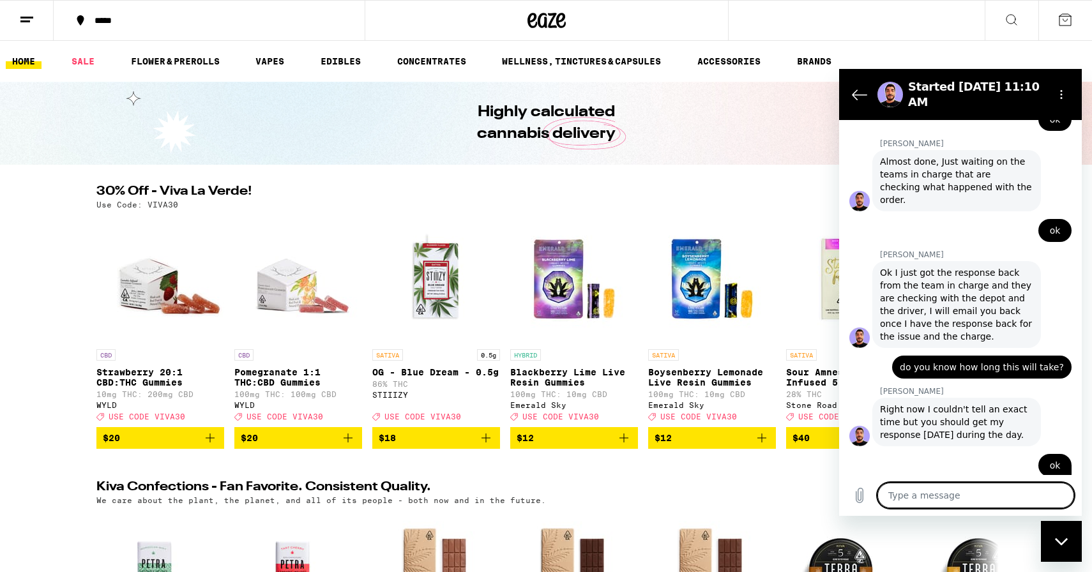
scroll to position [844, 0]
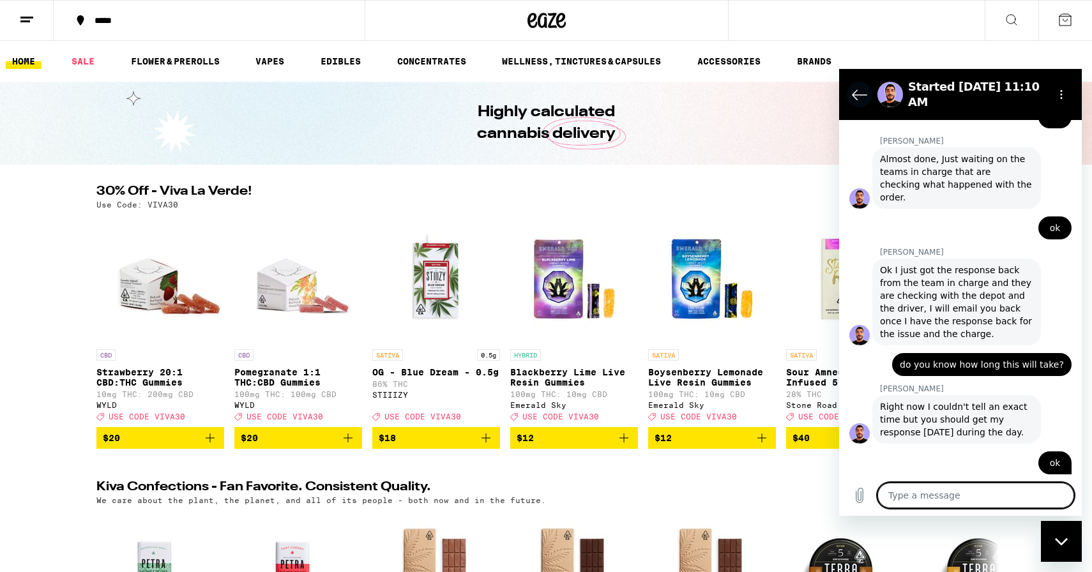
click at [861, 96] on icon "Back to the conversation list" at bounding box center [859, 94] width 15 height 15
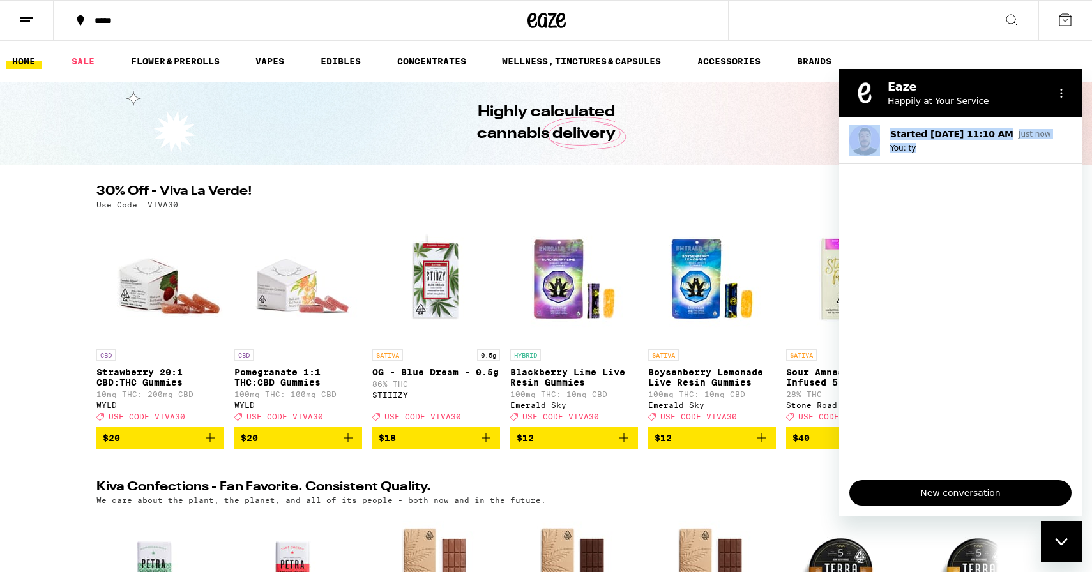
drag, startPoint x: 1019, startPoint y: 100, endPoint x: 1019, endPoint y: 393, distance: 293.1
click at [1019, 394] on div "Eaze Happily at Your Service Started [DATE] 11:10 AM Just now You: ty New conve…" at bounding box center [960, 292] width 243 height 447
click at [959, 28] on div "*****" at bounding box center [546, 20] width 1092 height 41
click at [1065, 98] on button "Options menu" at bounding box center [1062, 93] width 26 height 26
click at [970, 61] on ul "HOME SALE FLOWER & PREROLLS VAPES EDIBLES CONCENTRATES WELLNESS, TINCTURES & CA…" at bounding box center [546, 61] width 1092 height 41
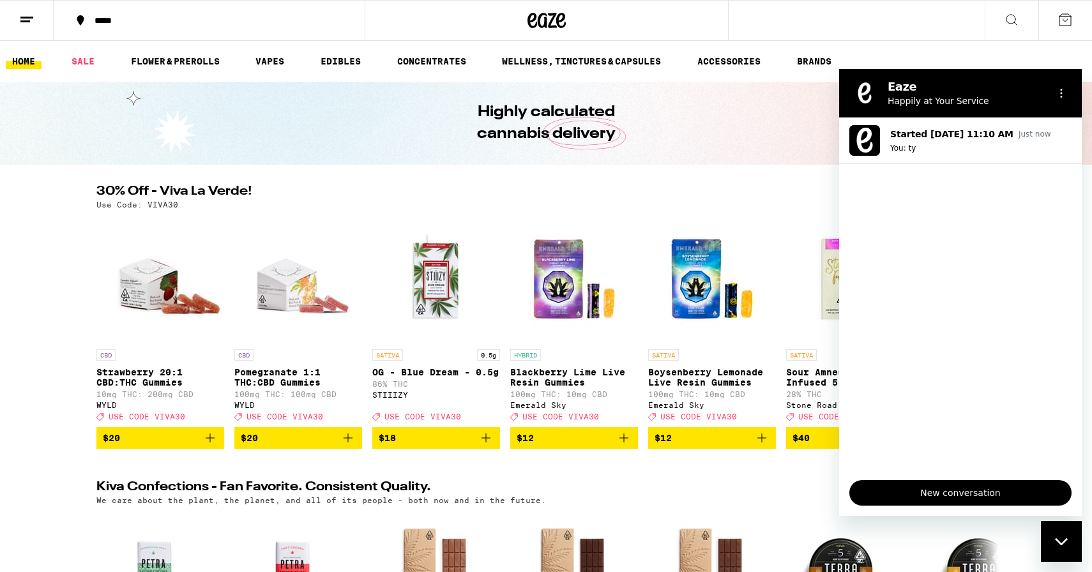
click at [952, 81] on h2 "Eaze" at bounding box center [966, 86] width 156 height 15
